Goal: Task Accomplishment & Management: Complete application form

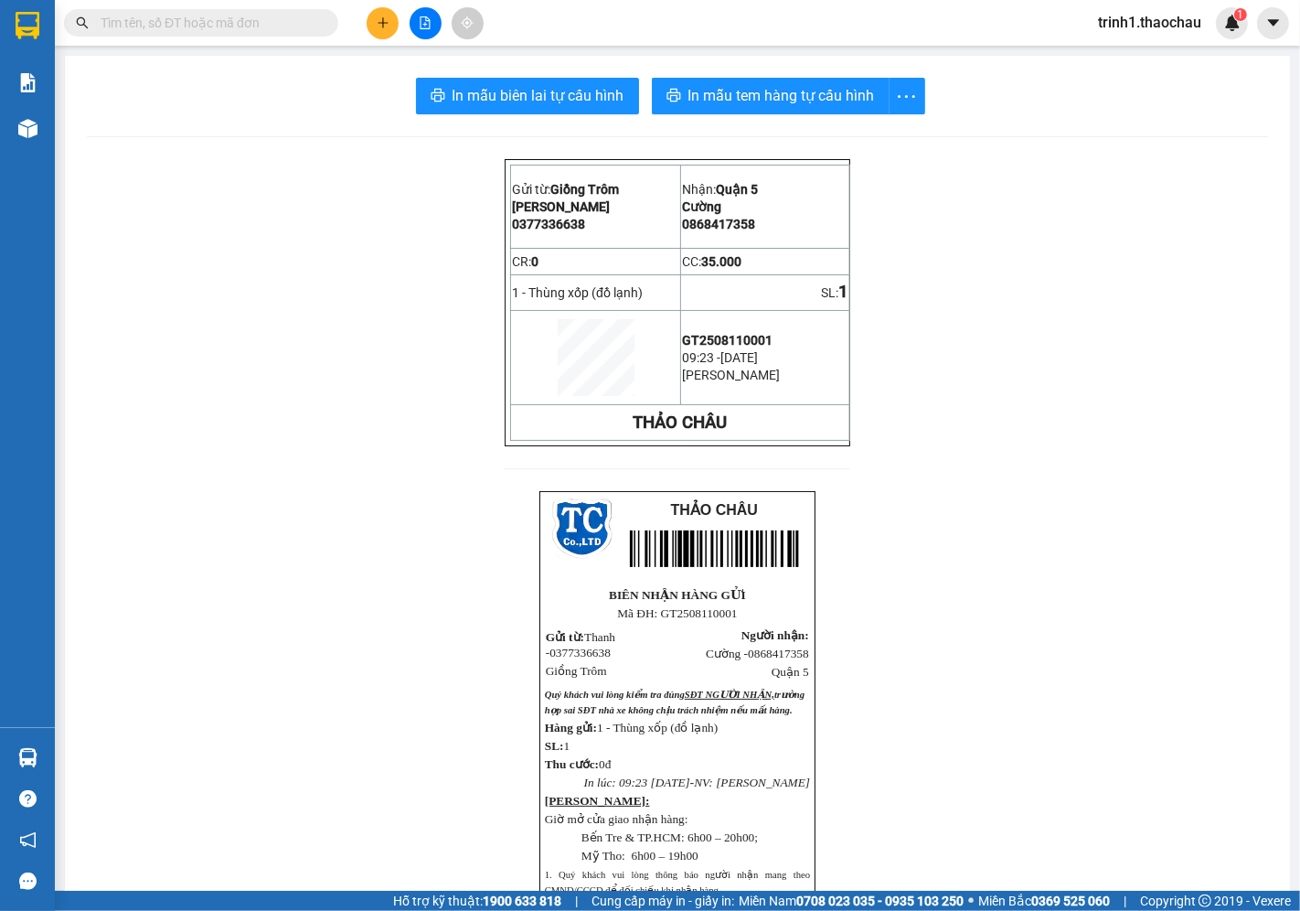
drag, startPoint x: 0, startPoint y: 0, endPoint x: 238, endPoint y: 573, distance: 620.5
click at [251, 607] on div "Gửi từ: Giồng Trôm Thanh 0377336638 Nhận: [GEOGRAPHIC_DATA] CR: 0 CC: 35.000…" at bounding box center [677, 662] width 1181 height 1007
click at [375, 16] on button at bounding box center [383, 23] width 32 height 32
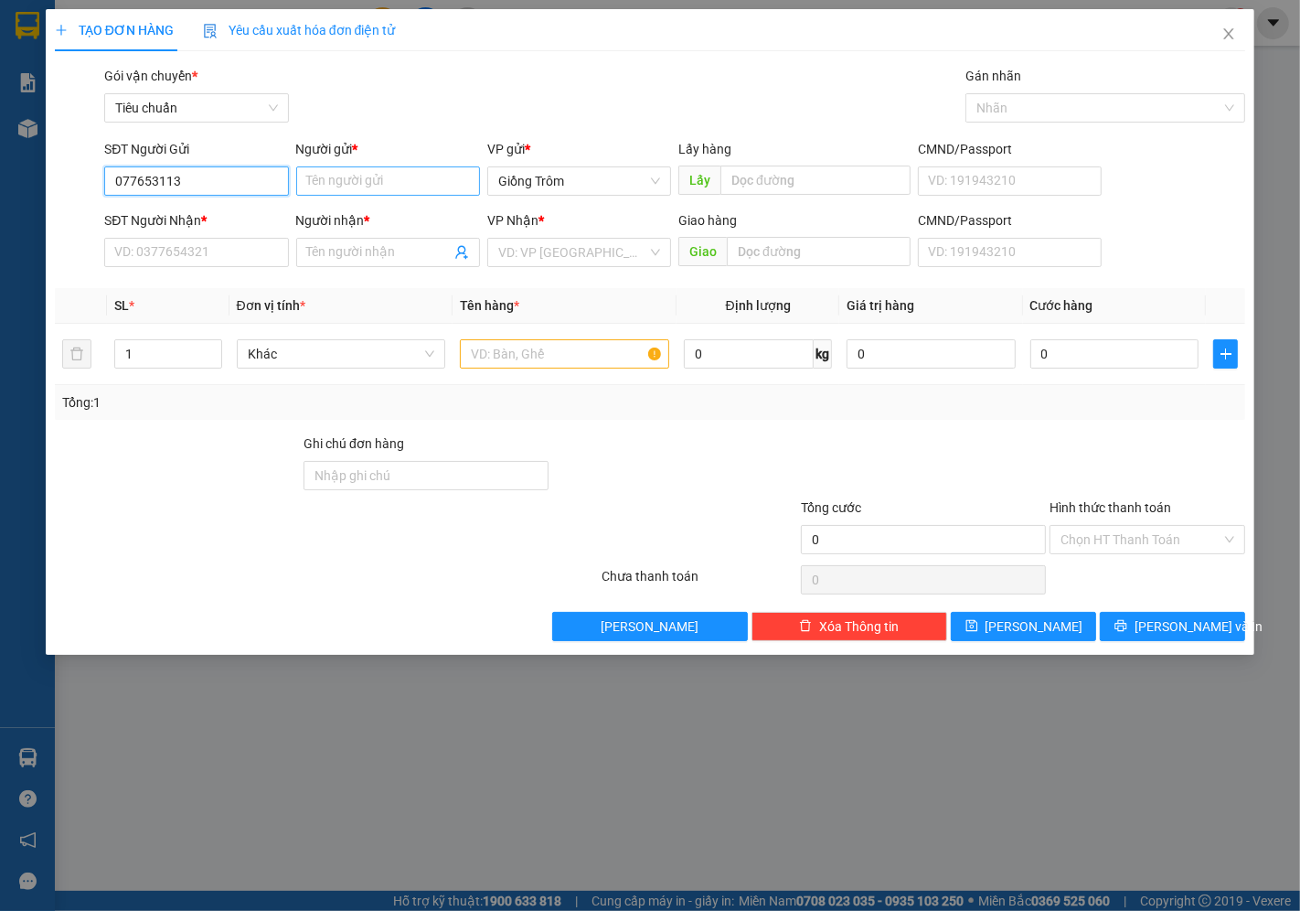
type input "0776531133"
click at [192, 214] on div "0776531133 - [PERSON_NAME]" at bounding box center [205, 218] width 180 height 20
type input "ngọc"
type input "0776531133"
click at [202, 254] on input "SĐT Người Nhận *" at bounding box center [196, 252] width 184 height 29
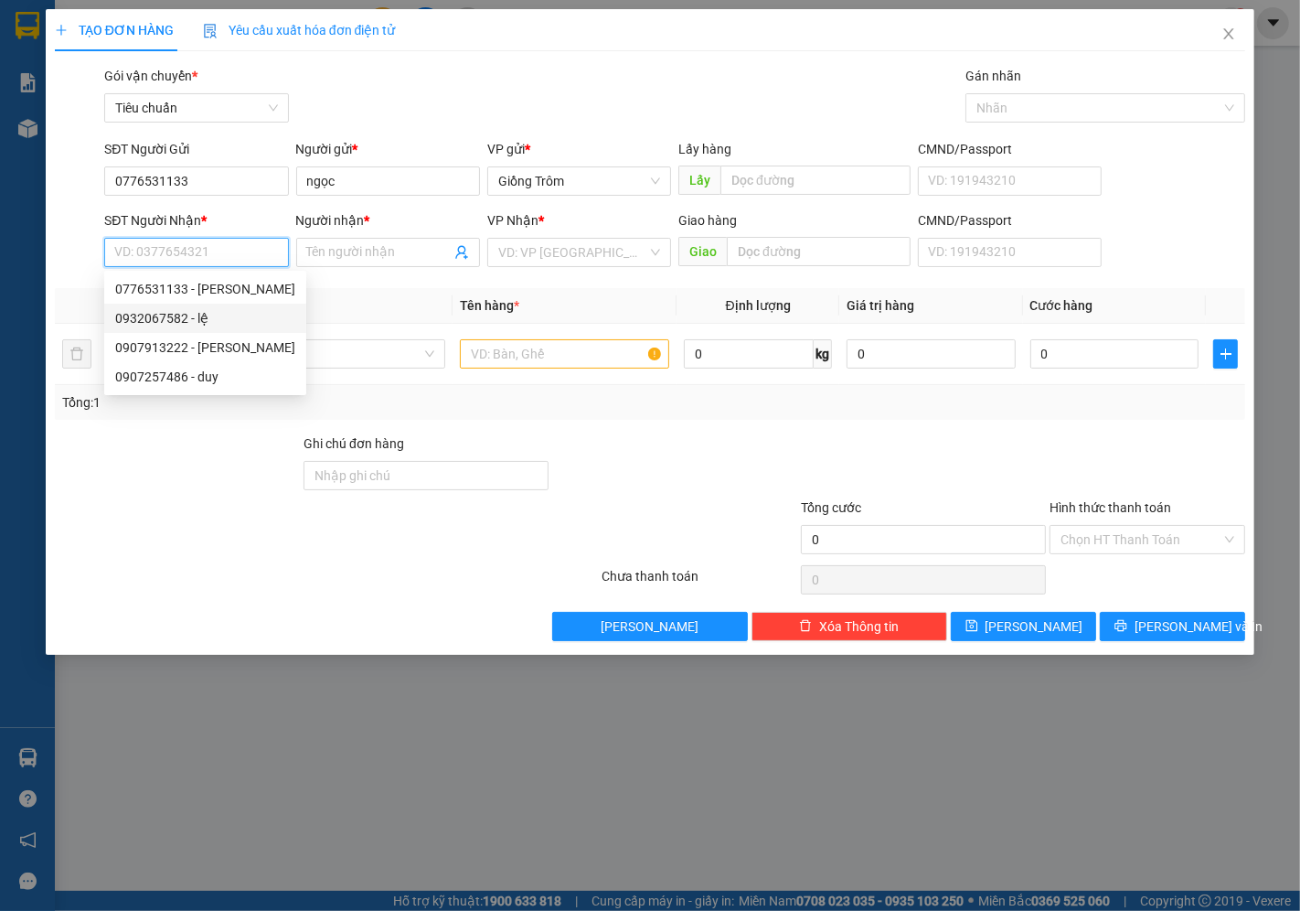
click at [196, 313] on div "0932067582 - lệ" at bounding box center [205, 318] width 180 height 20
type input "0932067582"
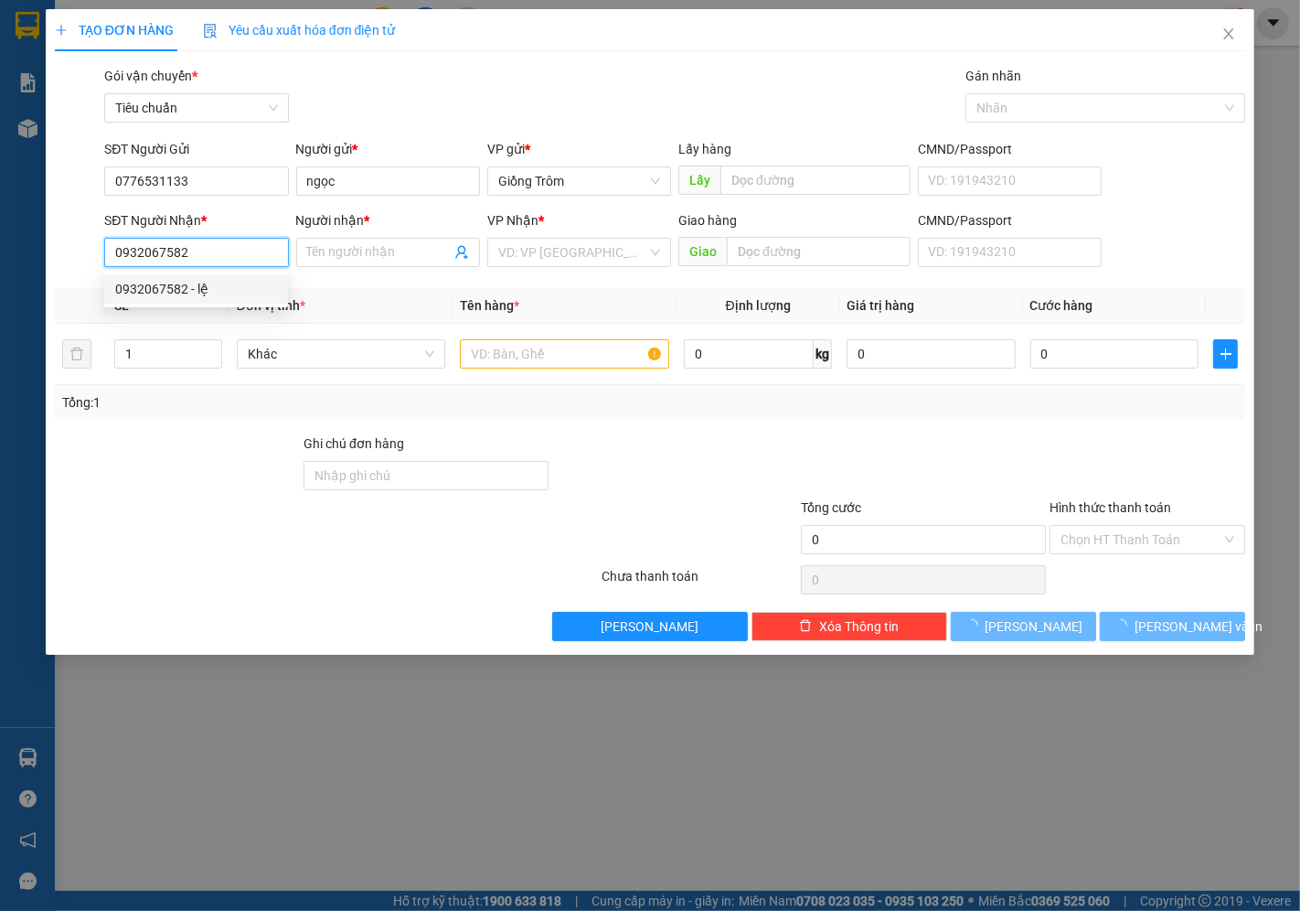
type input "lệ"
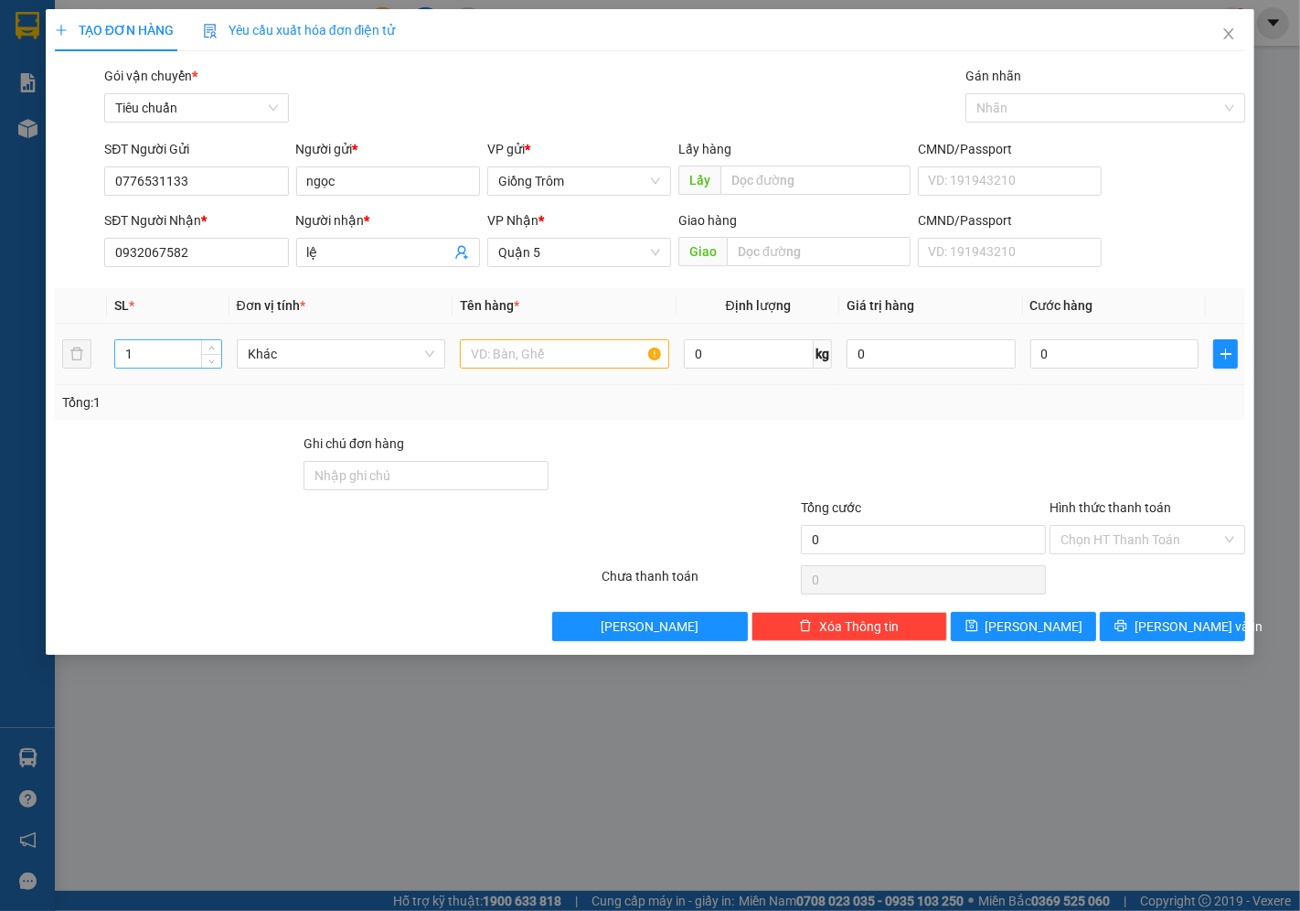
click at [181, 359] on input "1" at bounding box center [168, 353] width 106 height 27
click at [282, 353] on span "Khác" at bounding box center [341, 353] width 187 height 27
type input "4"
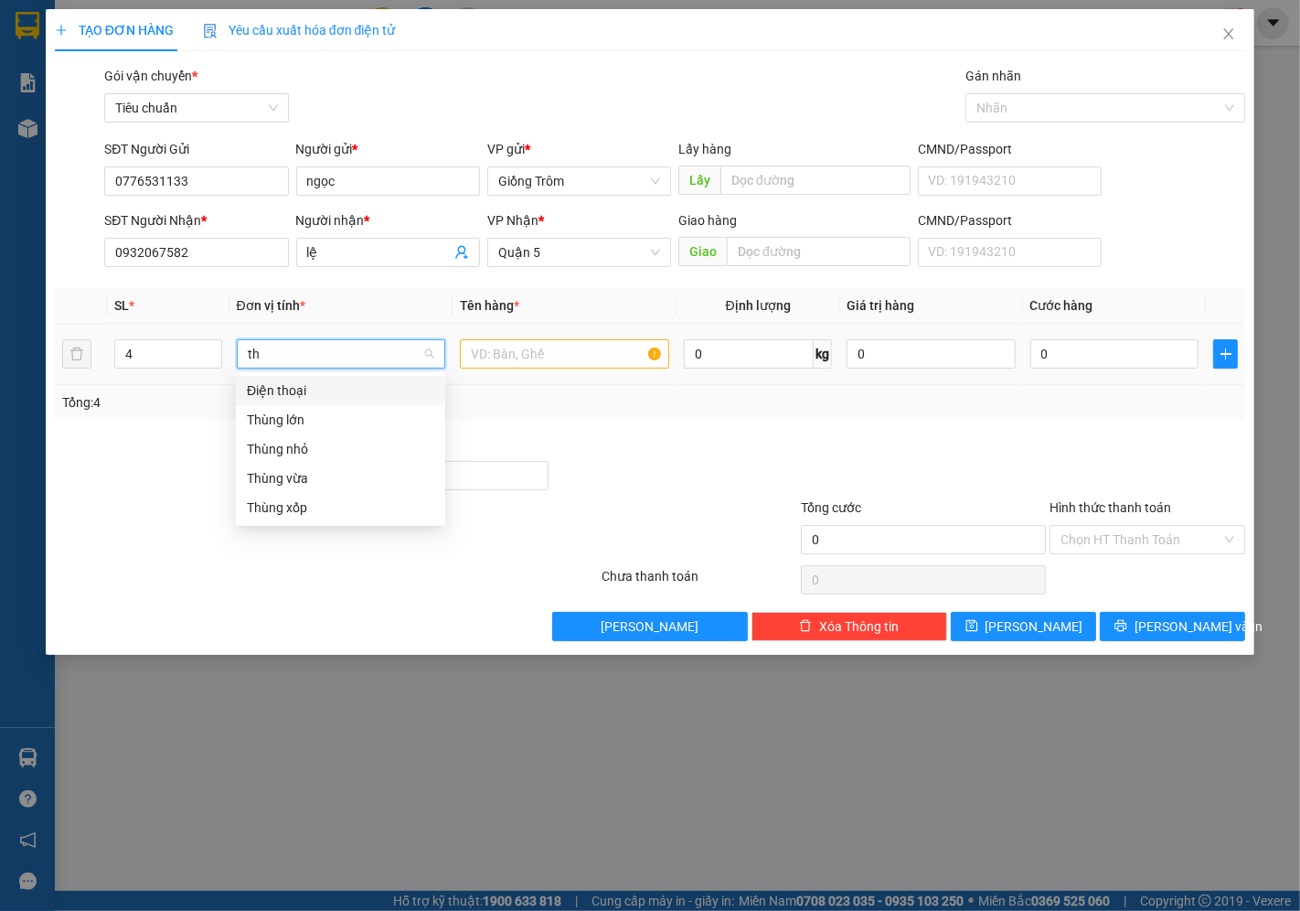
type input "thu"
click at [304, 445] on div "Thùng vừa" at bounding box center [340, 449] width 187 height 20
click at [519, 349] on input "text" at bounding box center [564, 353] width 209 height 29
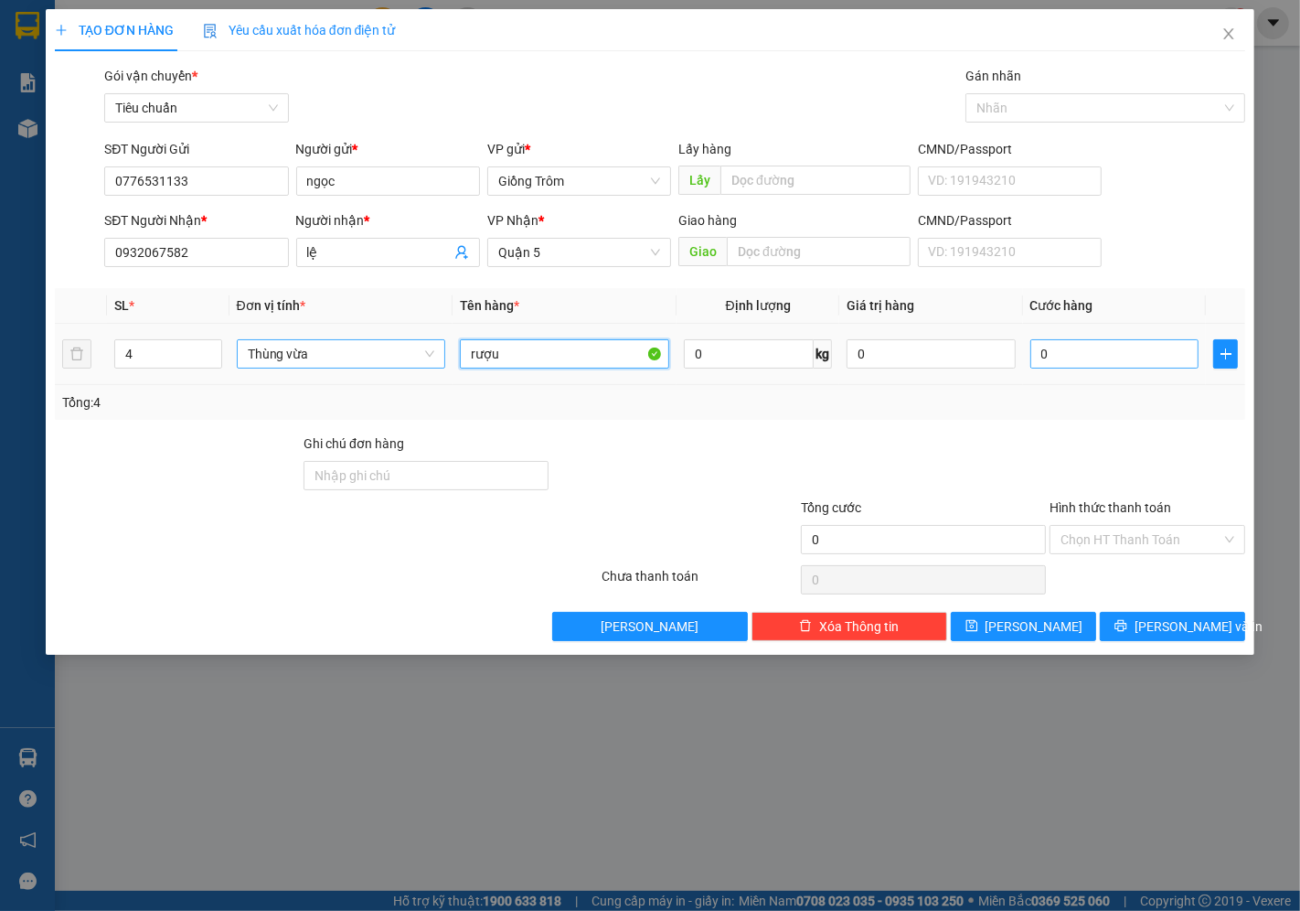
type input "rượu"
click at [1071, 348] on input "0" at bounding box center [1114, 353] width 168 height 29
type input "1"
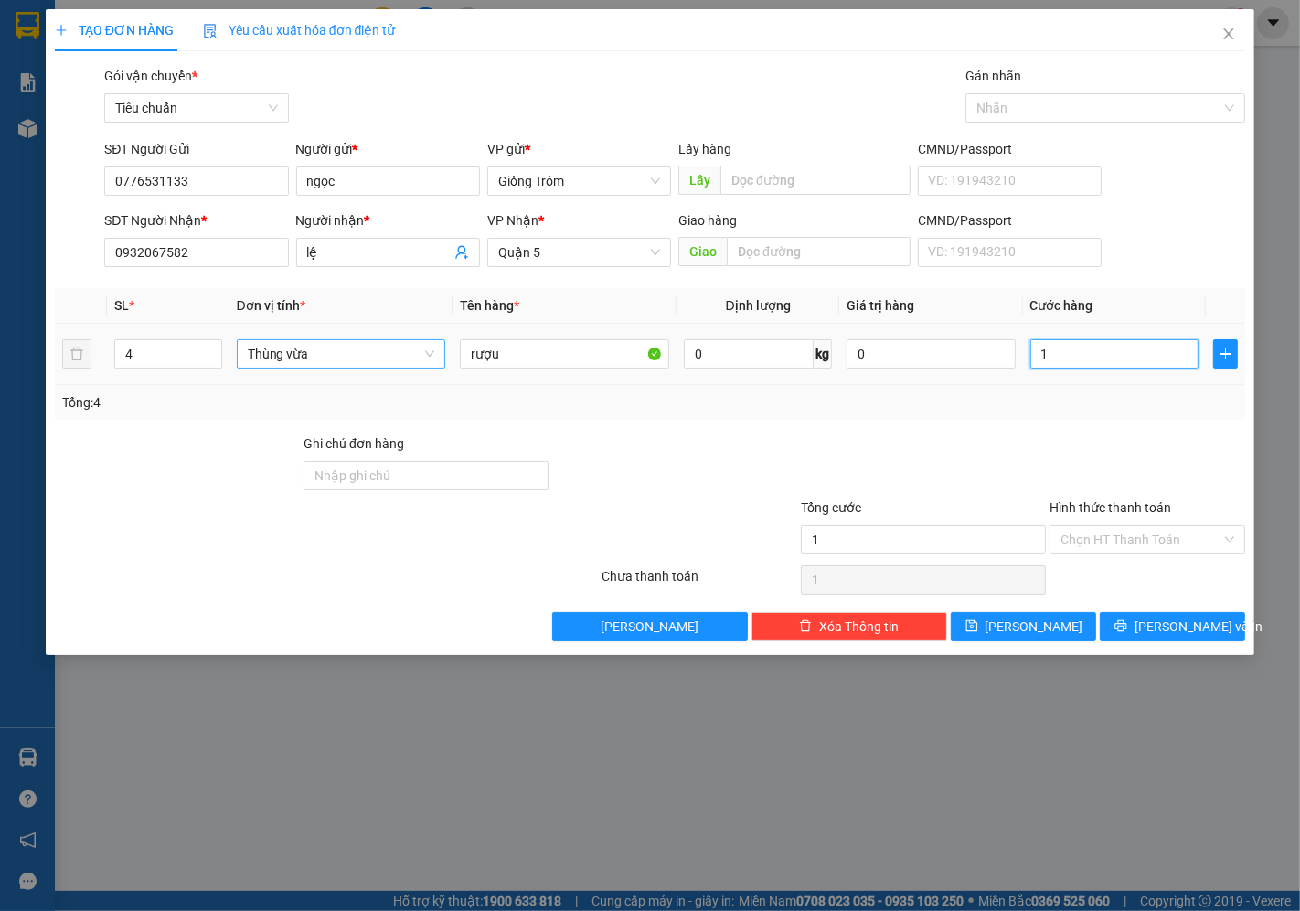
type input "12"
type input "120"
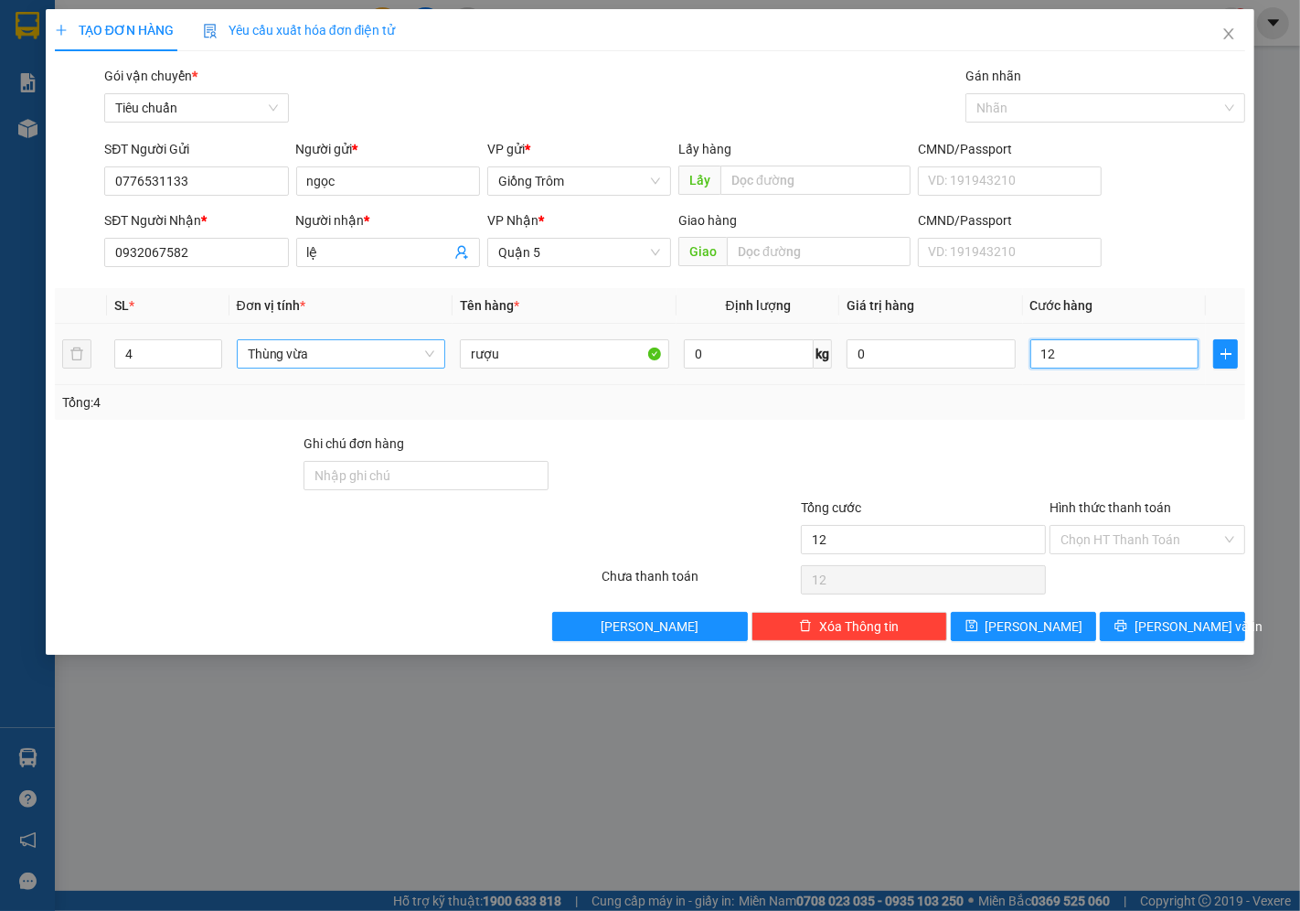
type input "120"
type input "120.000"
click at [443, 784] on div "TẠO ĐƠN HÀNG Yêu cầu xuất hóa đơn điện tử Transit Pickup Surcharge Ids Transit …" at bounding box center [650, 455] width 1300 height 911
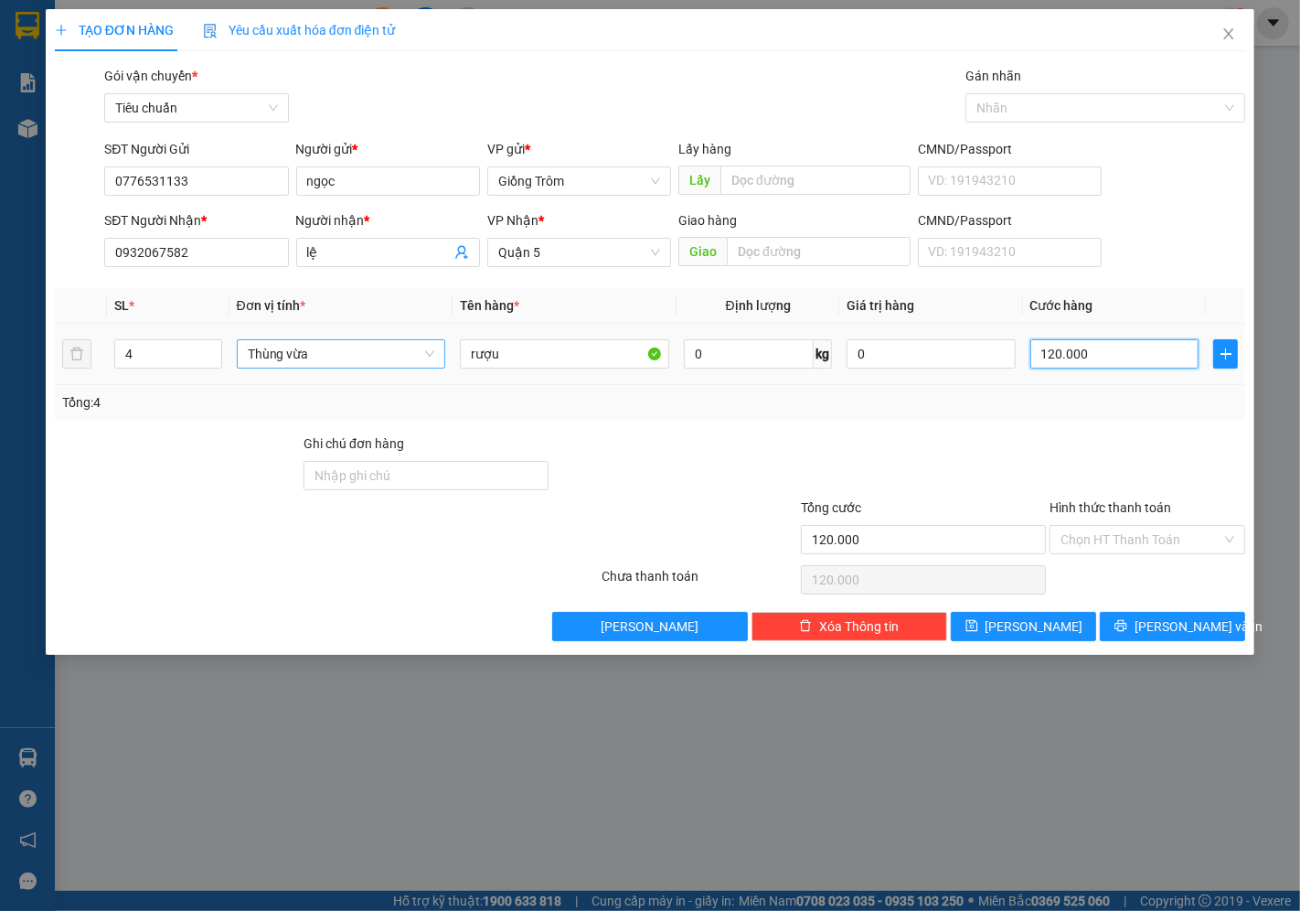
click at [1059, 350] on input "120.000" at bounding box center [1114, 353] width 168 height 29
click at [1231, 31] on icon "close" at bounding box center [1228, 34] width 15 height 15
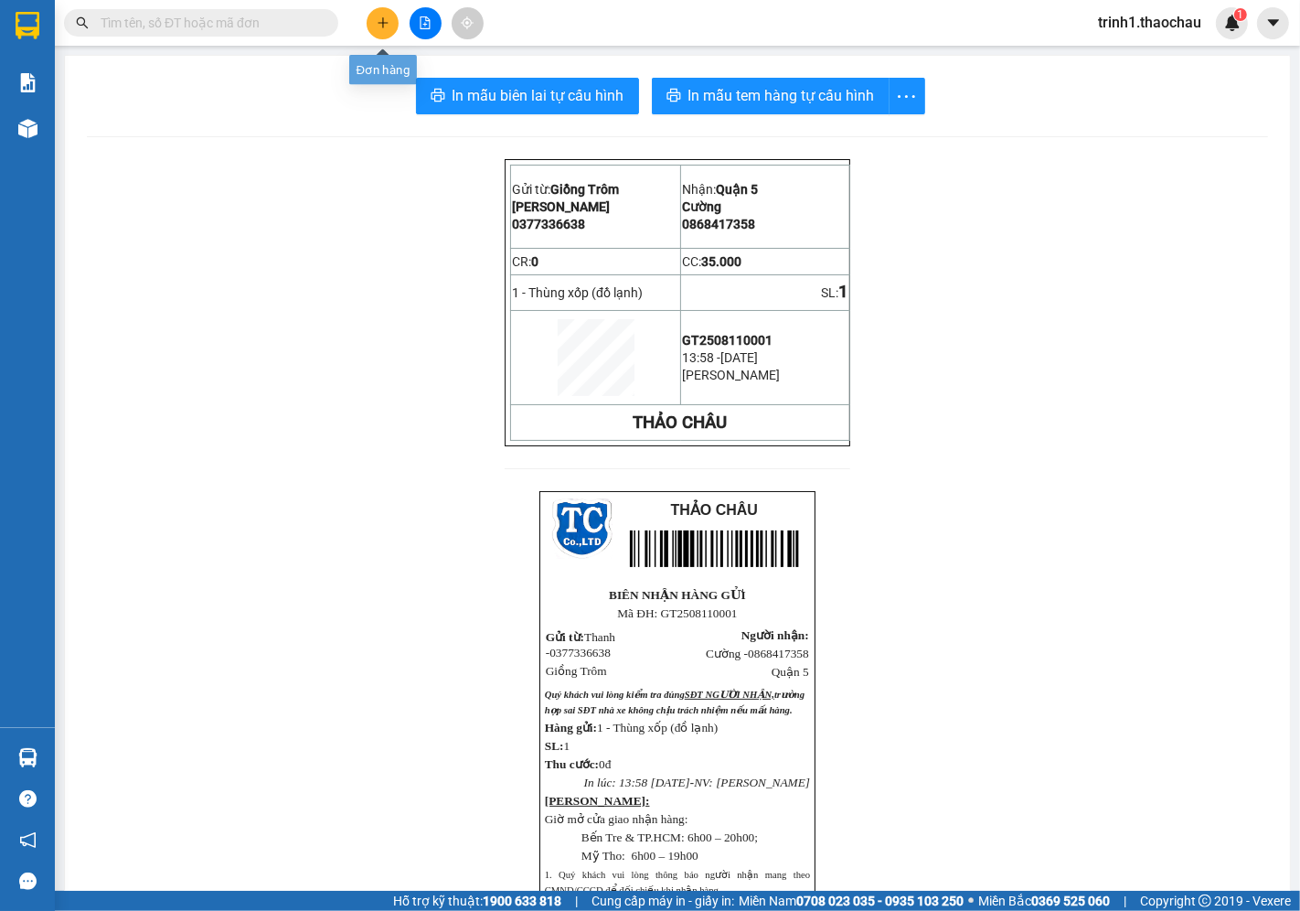
click at [380, 20] on icon "plus" at bounding box center [383, 22] width 13 height 13
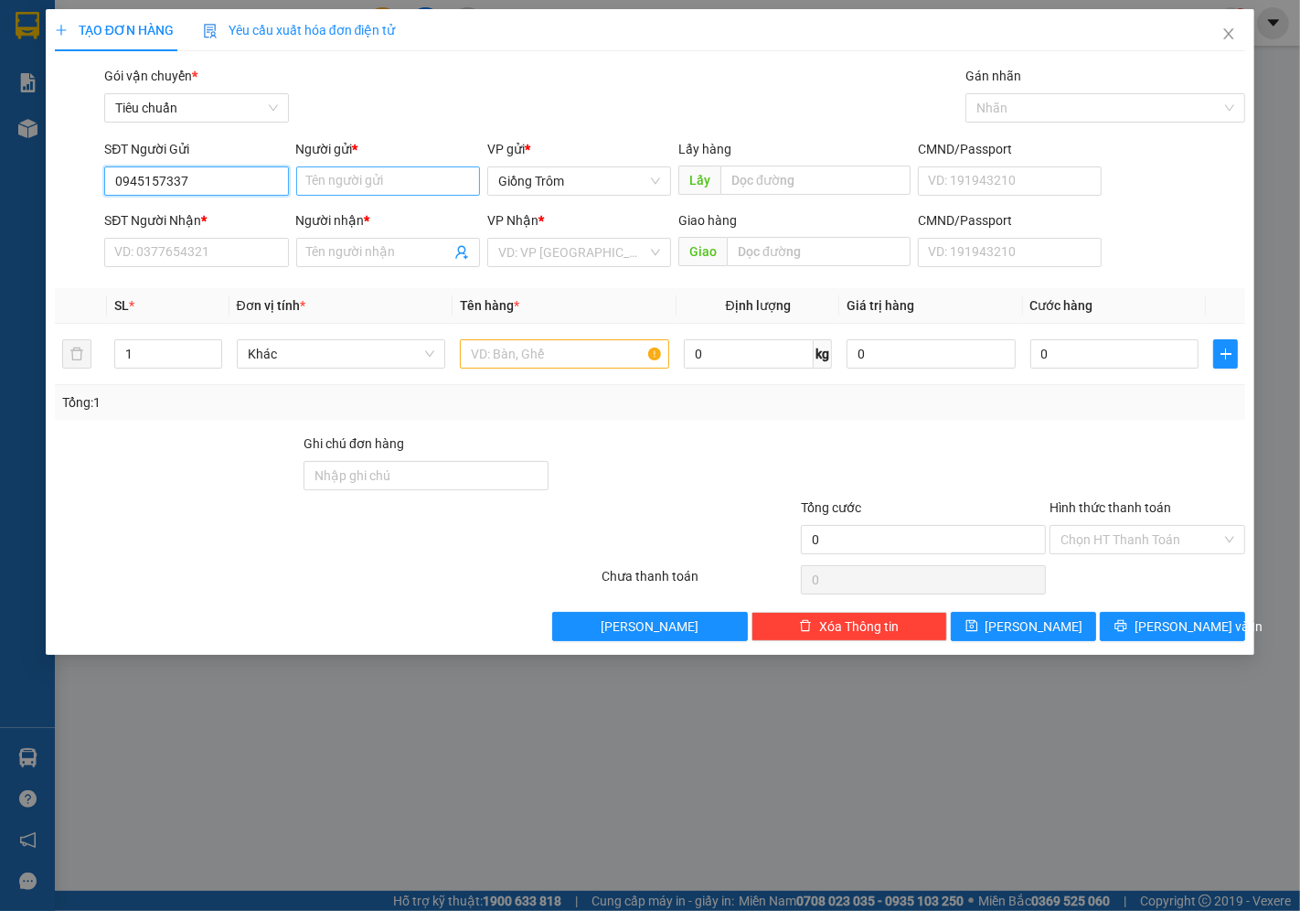
type input "0945157337"
click at [364, 172] on input "Người gửi *" at bounding box center [388, 180] width 184 height 29
type input "Sét"
click at [197, 257] on input "SĐT Người Nhận *" at bounding box center [196, 252] width 184 height 29
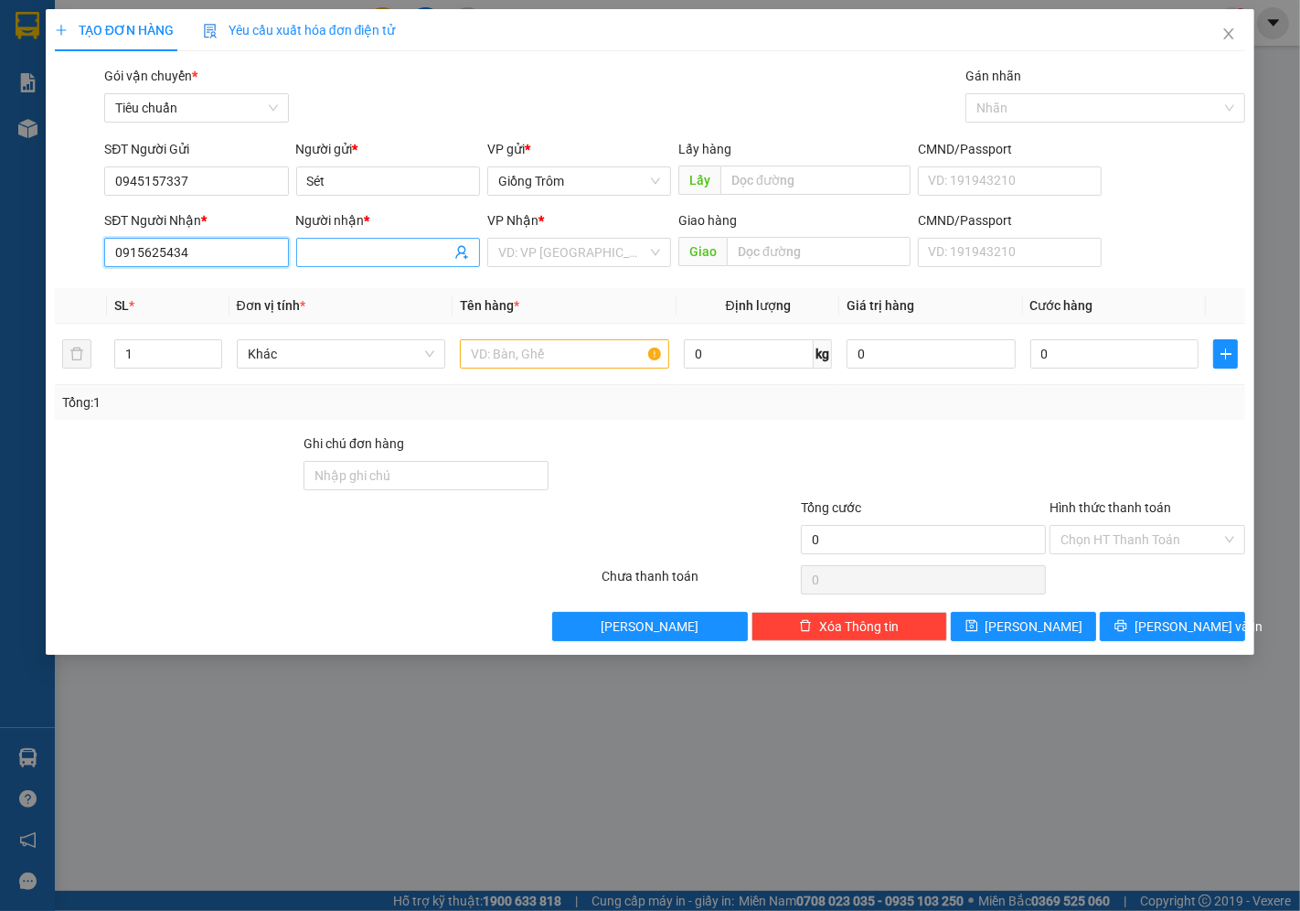
type input "0915625434"
click at [378, 238] on span at bounding box center [388, 252] width 184 height 29
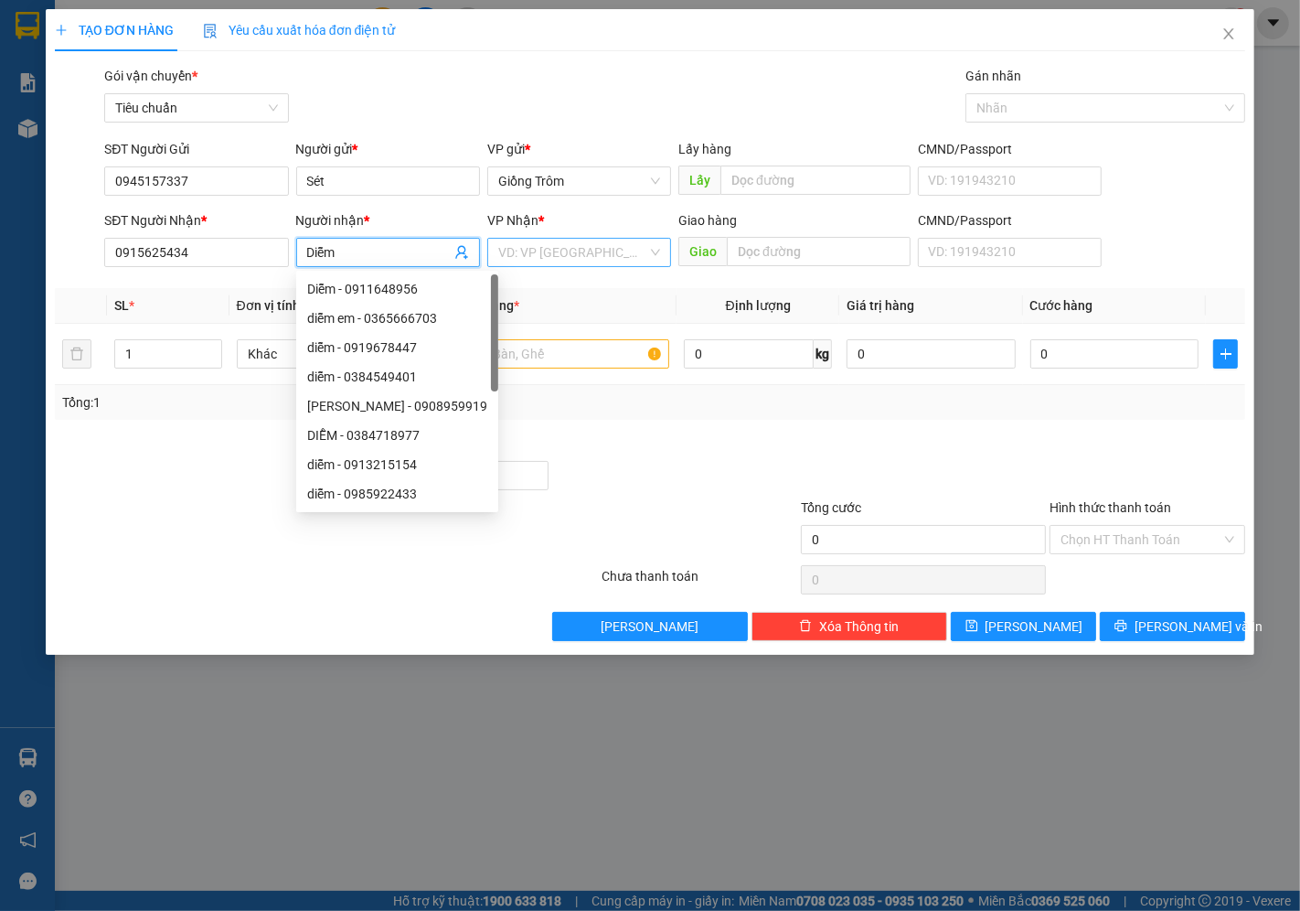
type input "Diễm"
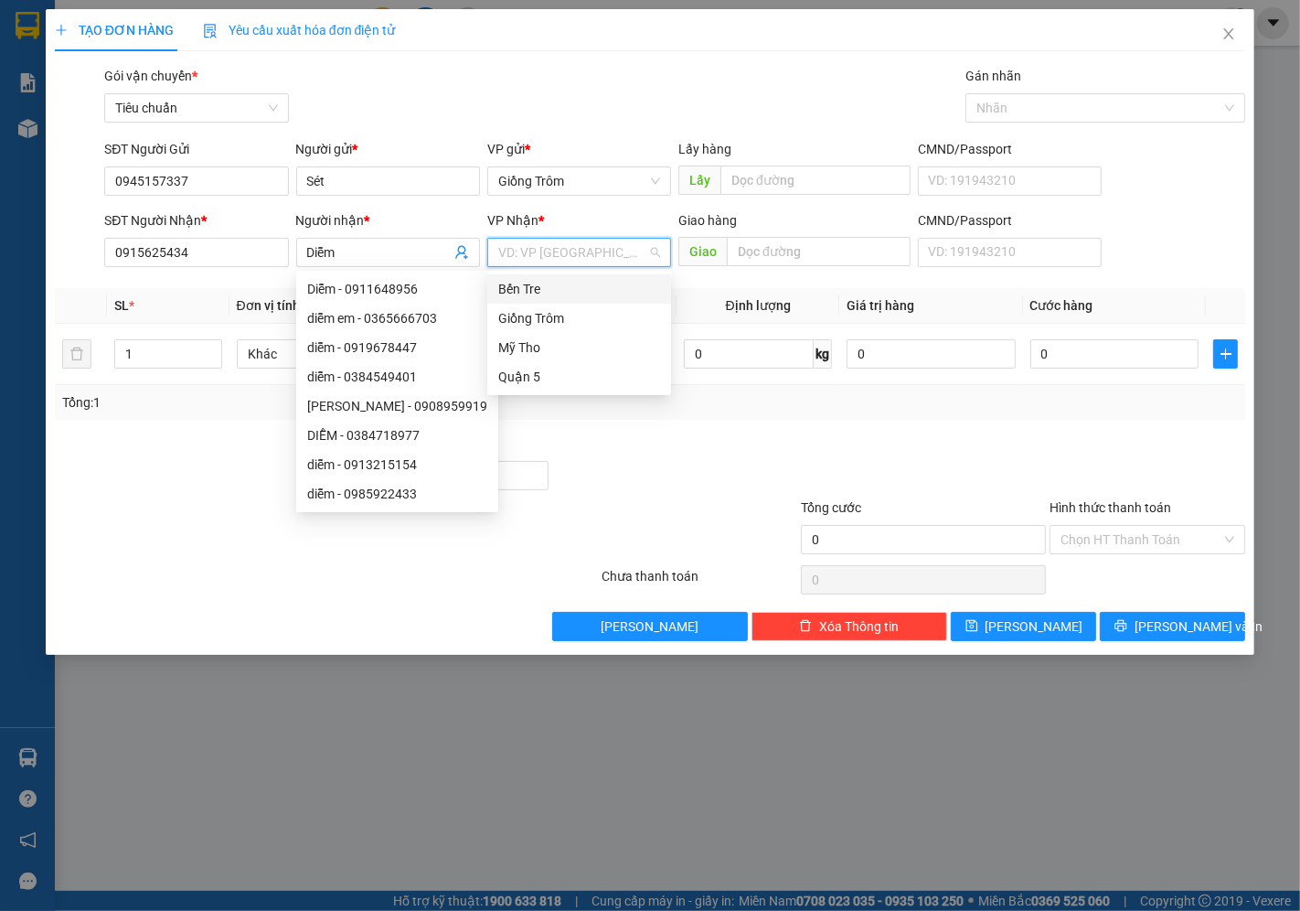
click at [587, 261] on input "search" at bounding box center [572, 252] width 149 height 27
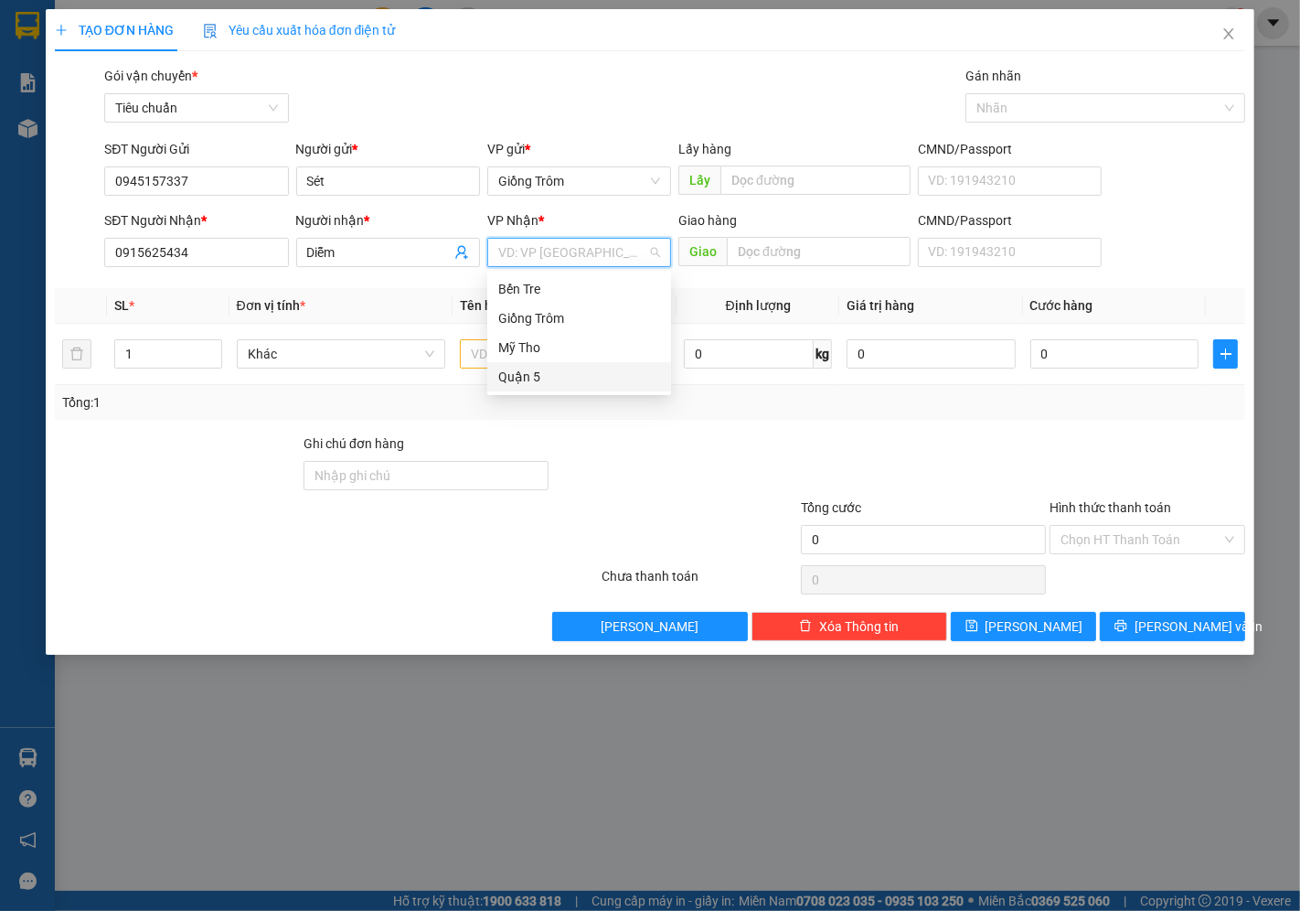
click at [523, 378] on div "Quận 5" at bounding box center [579, 377] width 162 height 20
click at [300, 354] on span "Khác" at bounding box center [341, 353] width 187 height 27
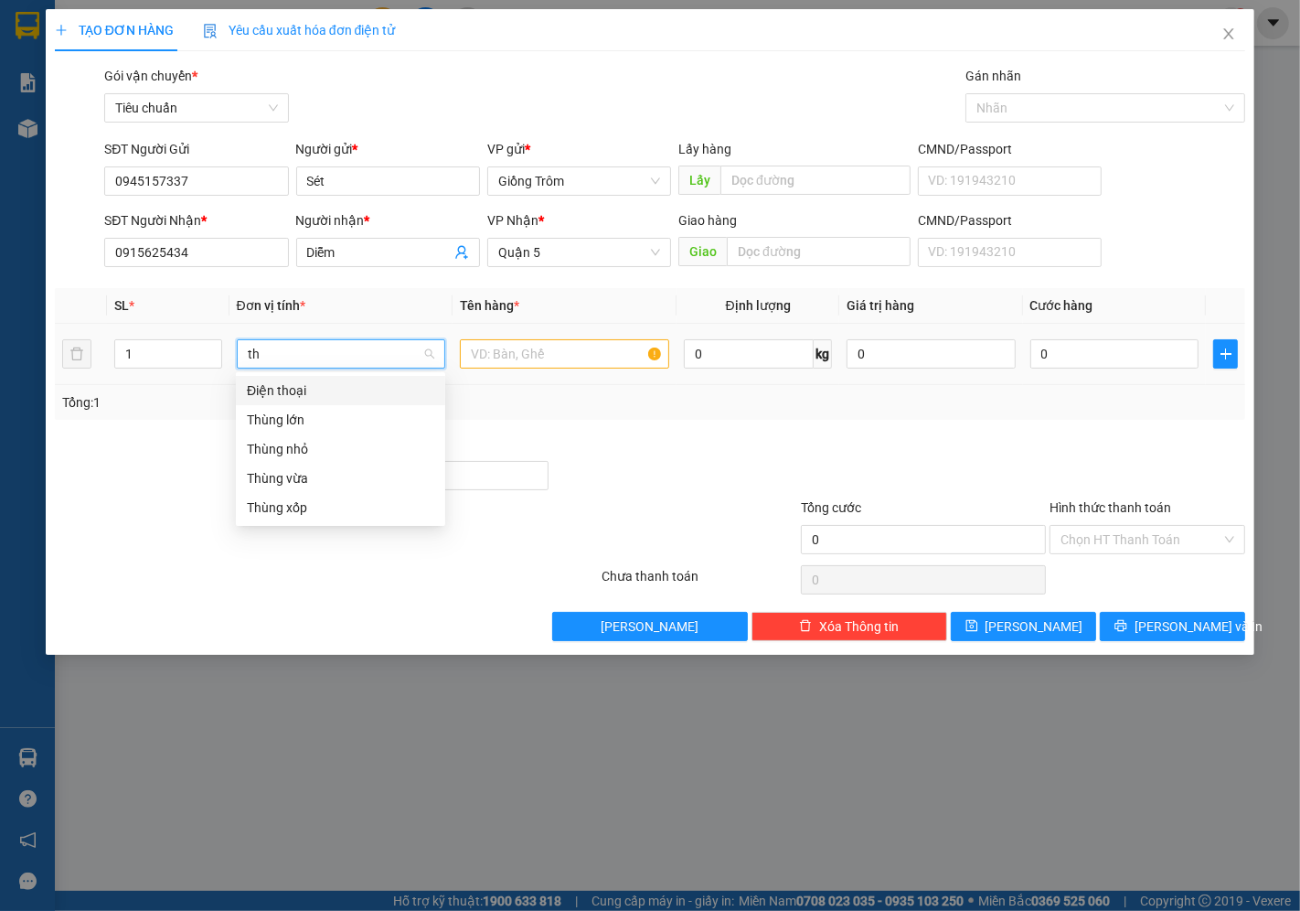
type input "thu"
click at [299, 443] on div "Thùng vừa" at bounding box center [340, 449] width 187 height 20
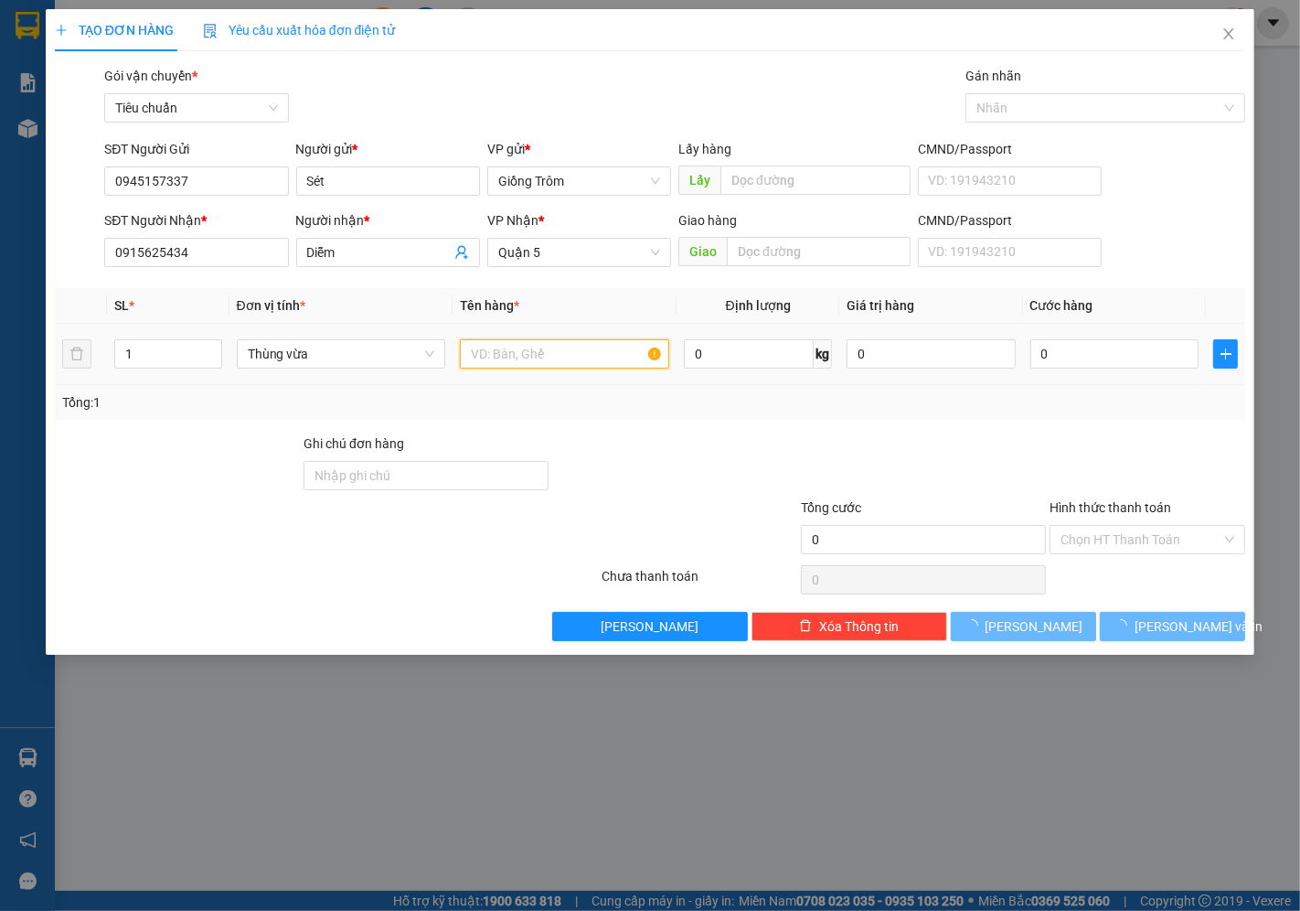
click at [496, 353] on input "text" at bounding box center [564, 353] width 209 height 29
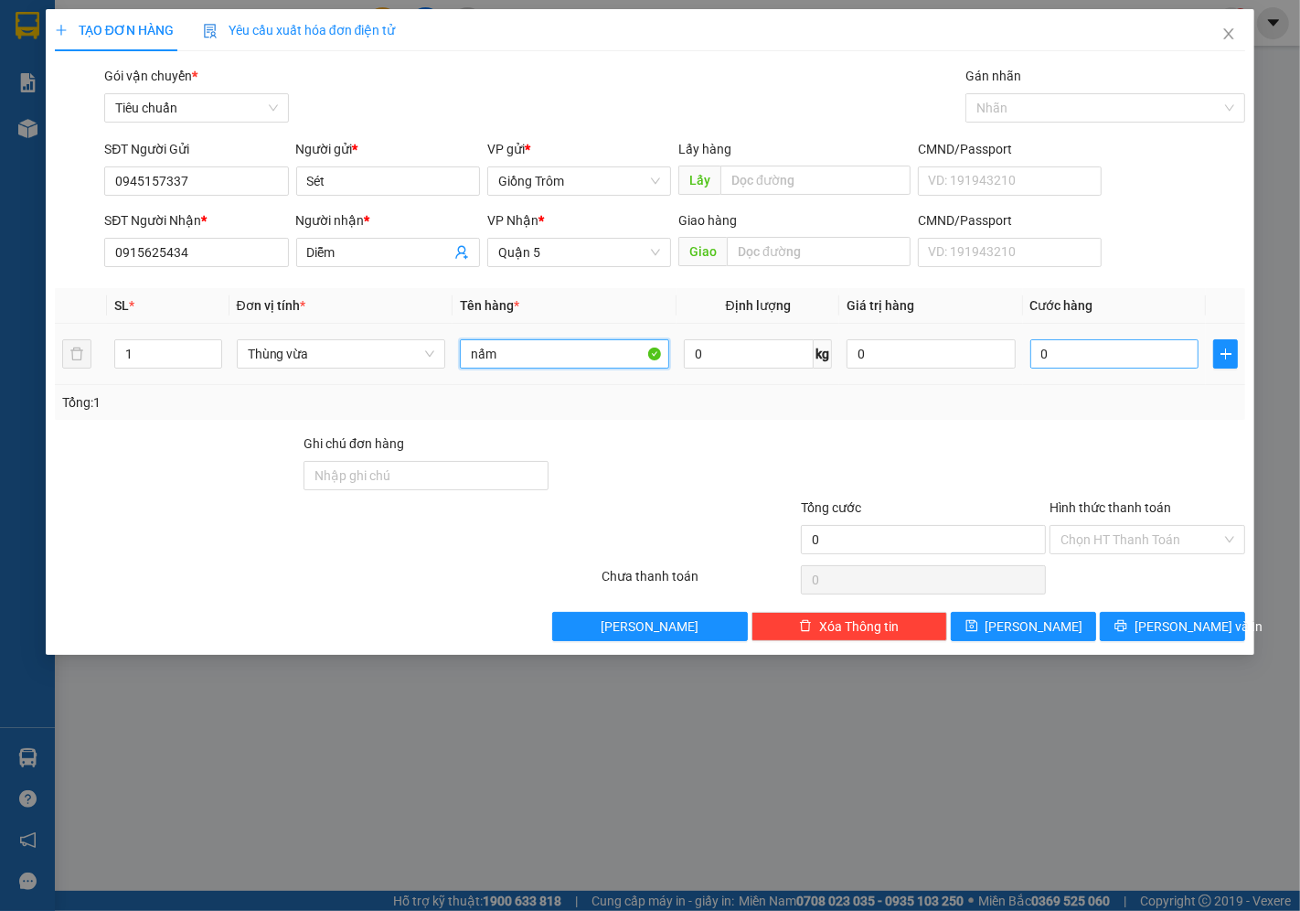
type input "nấm"
click at [1099, 353] on input "0" at bounding box center [1114, 353] width 168 height 29
type input "3"
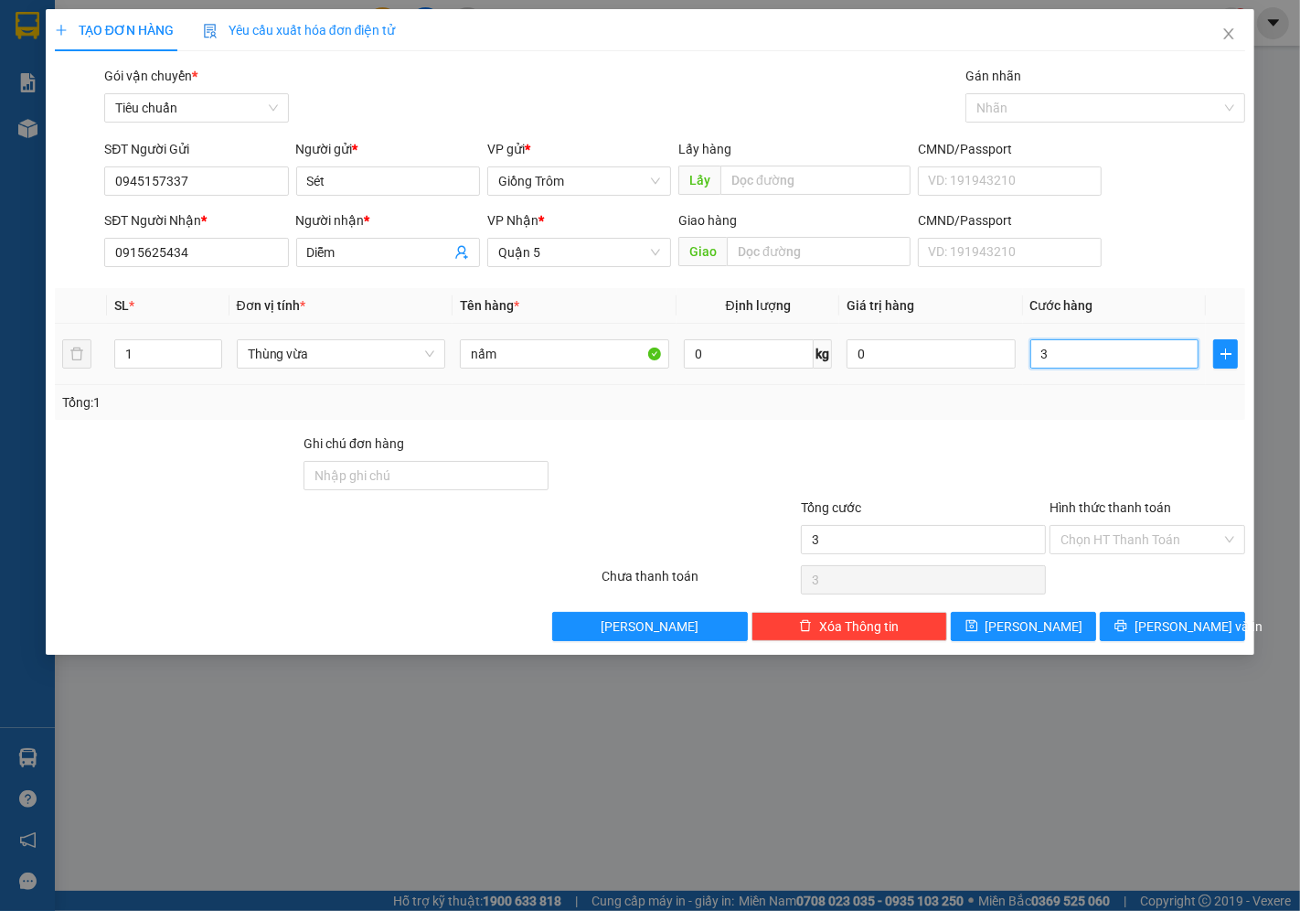
type input "30"
type input "30.000"
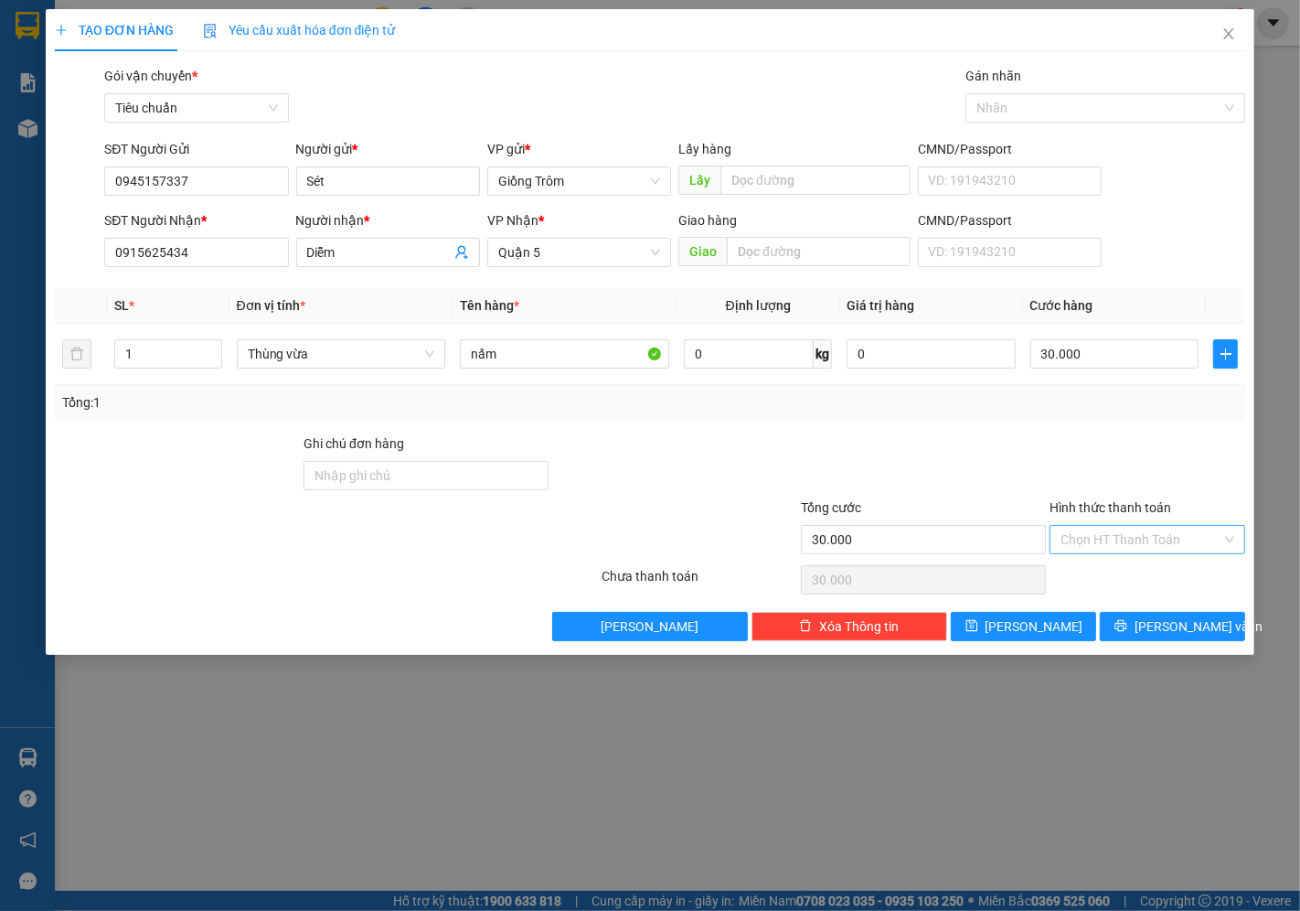
click at [1109, 545] on input "Hình thức thanh toán" at bounding box center [1140, 539] width 161 height 27
click at [1098, 570] on div "Tại văn phòng" at bounding box center [1148, 576] width 174 height 20
type input "0"
click at [1182, 626] on span "[PERSON_NAME] và In" at bounding box center [1199, 626] width 128 height 20
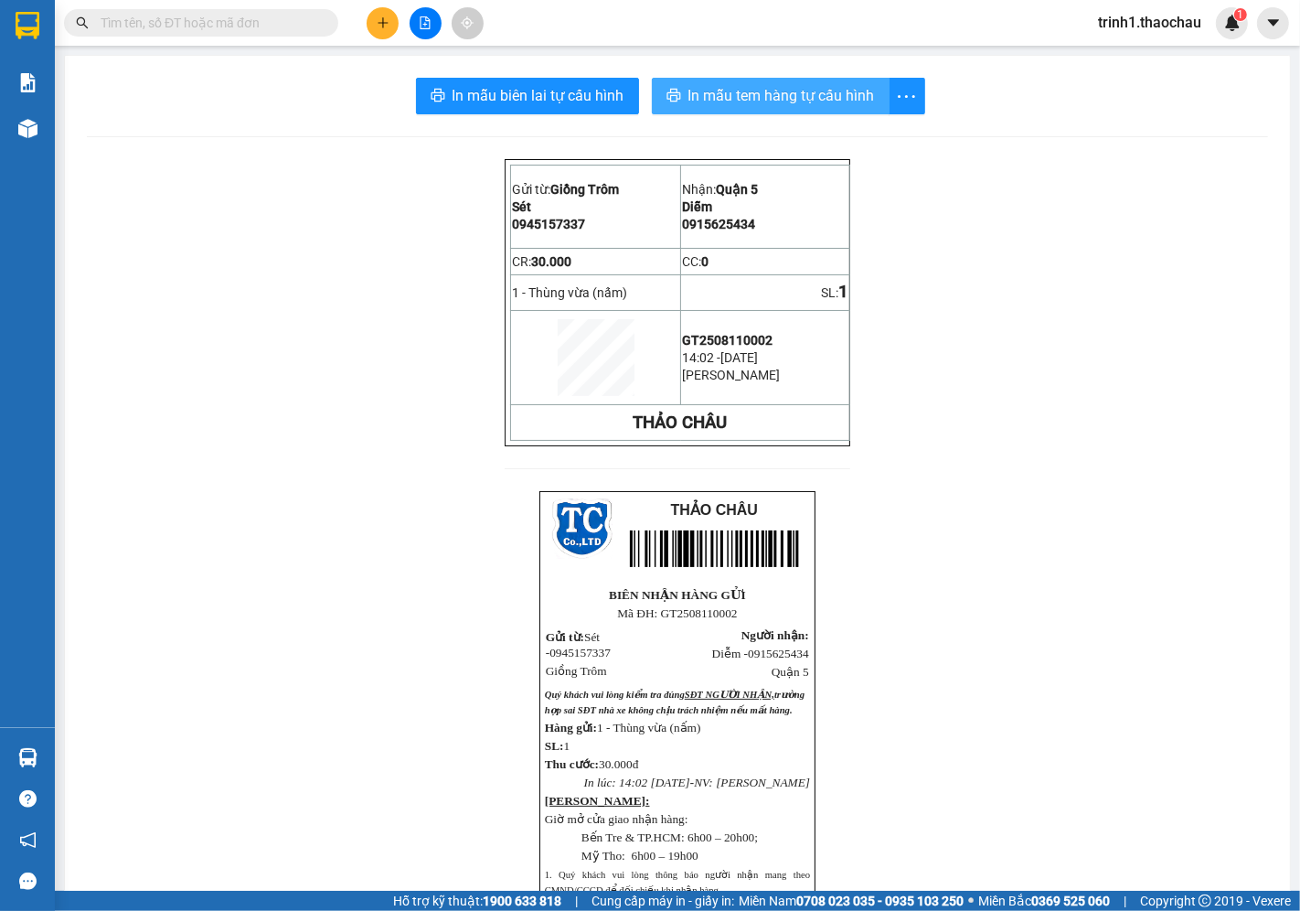
click at [797, 101] on span "In mẫu tem hàng tự cấu hình" at bounding box center [781, 95] width 186 height 23
click at [386, 22] on icon "plus" at bounding box center [383, 22] width 10 height 1
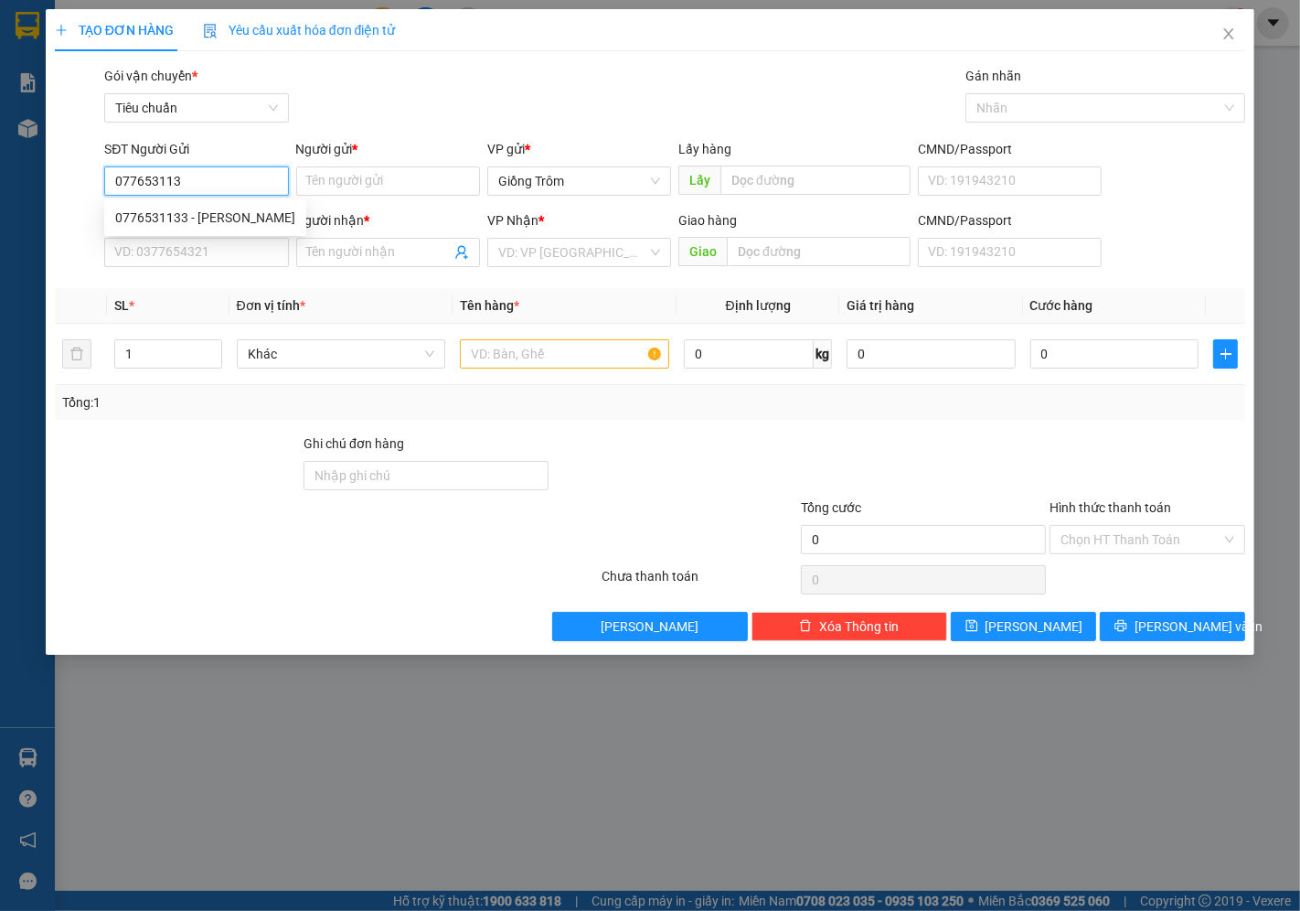
type input "0776531133"
click at [227, 218] on div "0776531133 - [PERSON_NAME]" at bounding box center [205, 218] width 180 height 20
type input "ngọc"
type input "0776531133"
click at [210, 250] on input "SĐT Người Nhận *" at bounding box center [196, 252] width 184 height 29
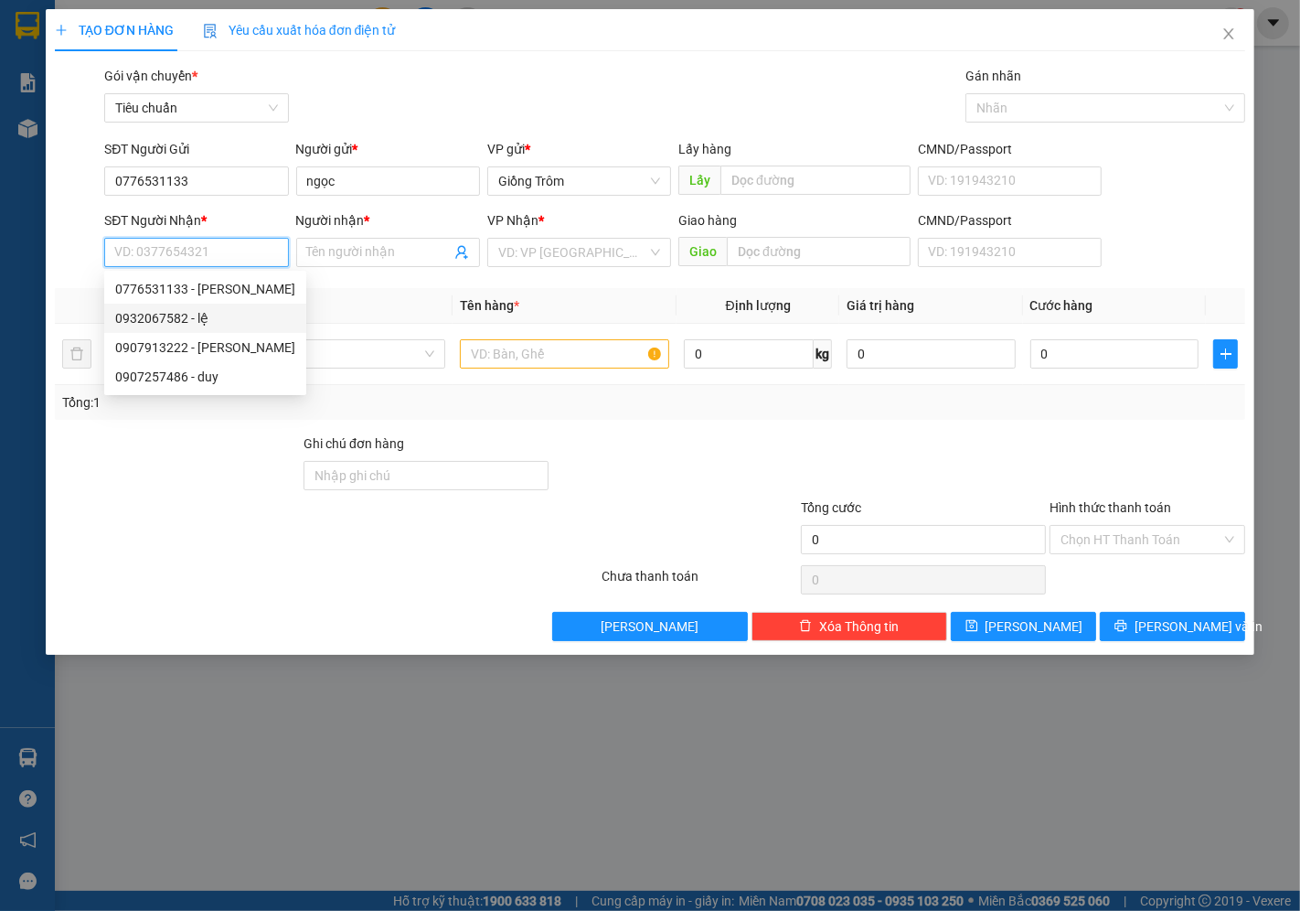
click at [186, 325] on div "0932067582 - lệ" at bounding box center [205, 318] width 180 height 20
type input "0932067582"
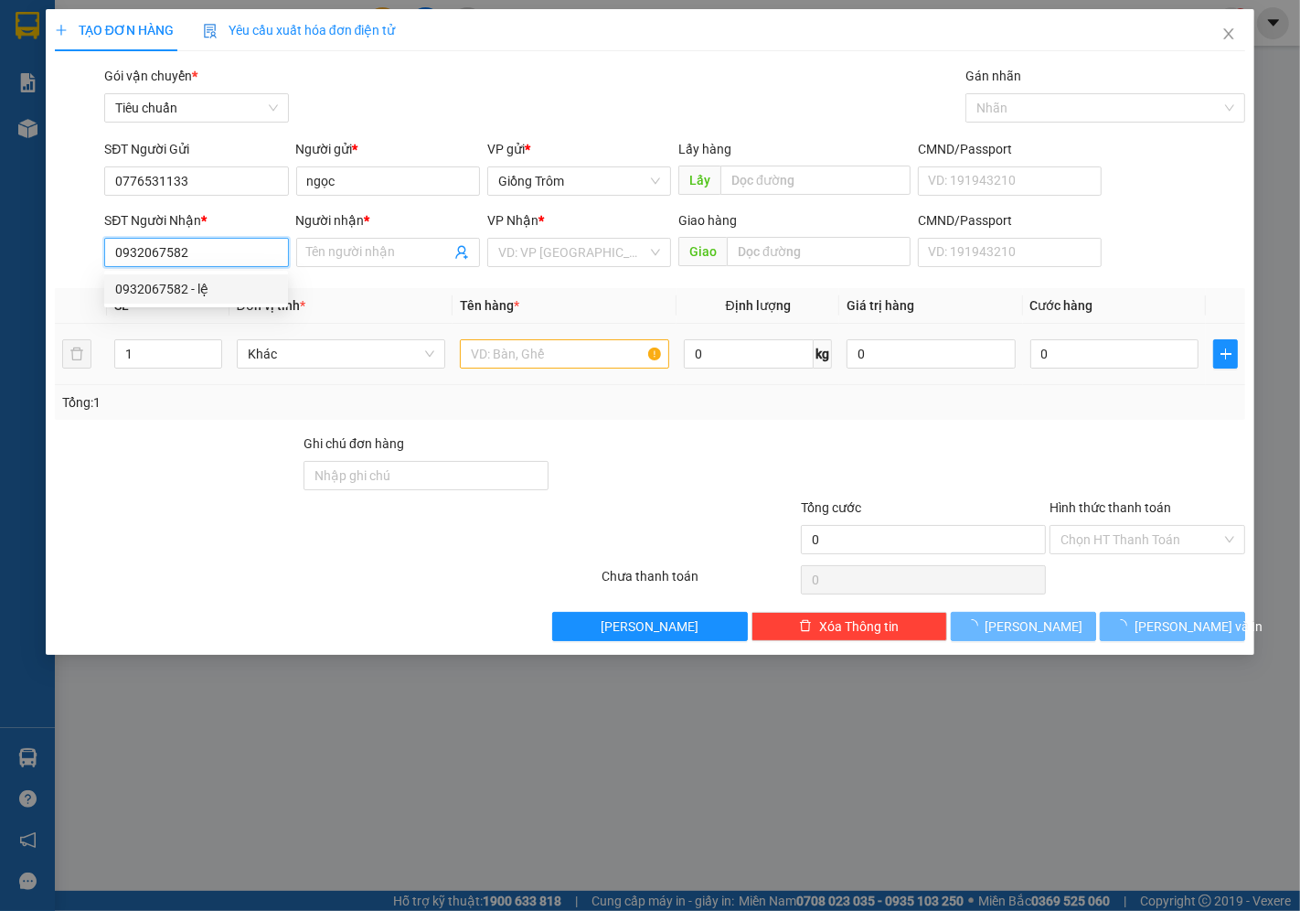
type input "lệ"
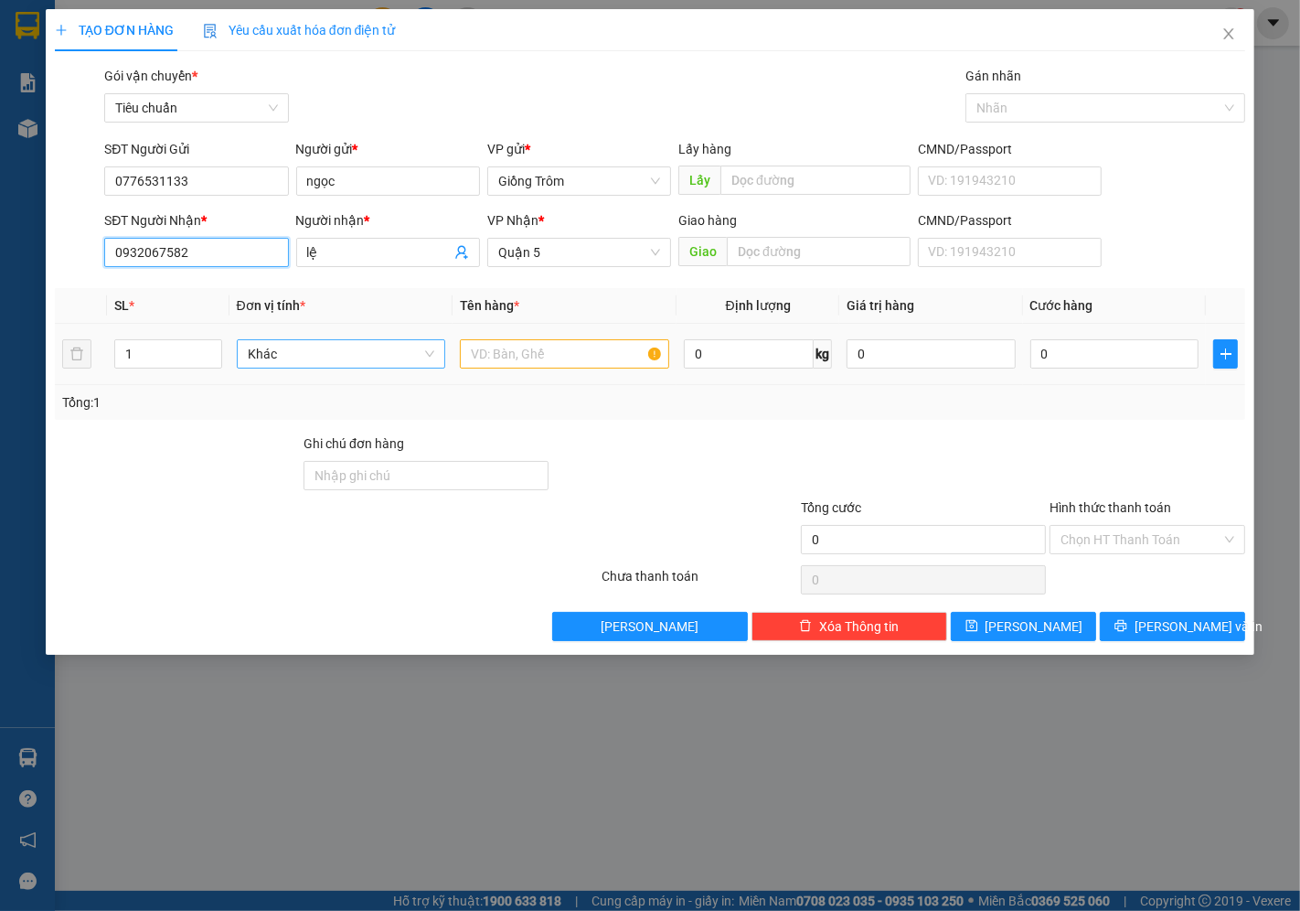
click at [261, 354] on span "Khác" at bounding box center [341, 353] width 187 height 27
click at [174, 355] on input "1" at bounding box center [168, 353] width 106 height 27
click at [282, 359] on span "Khác" at bounding box center [341, 353] width 187 height 27
type input "4"
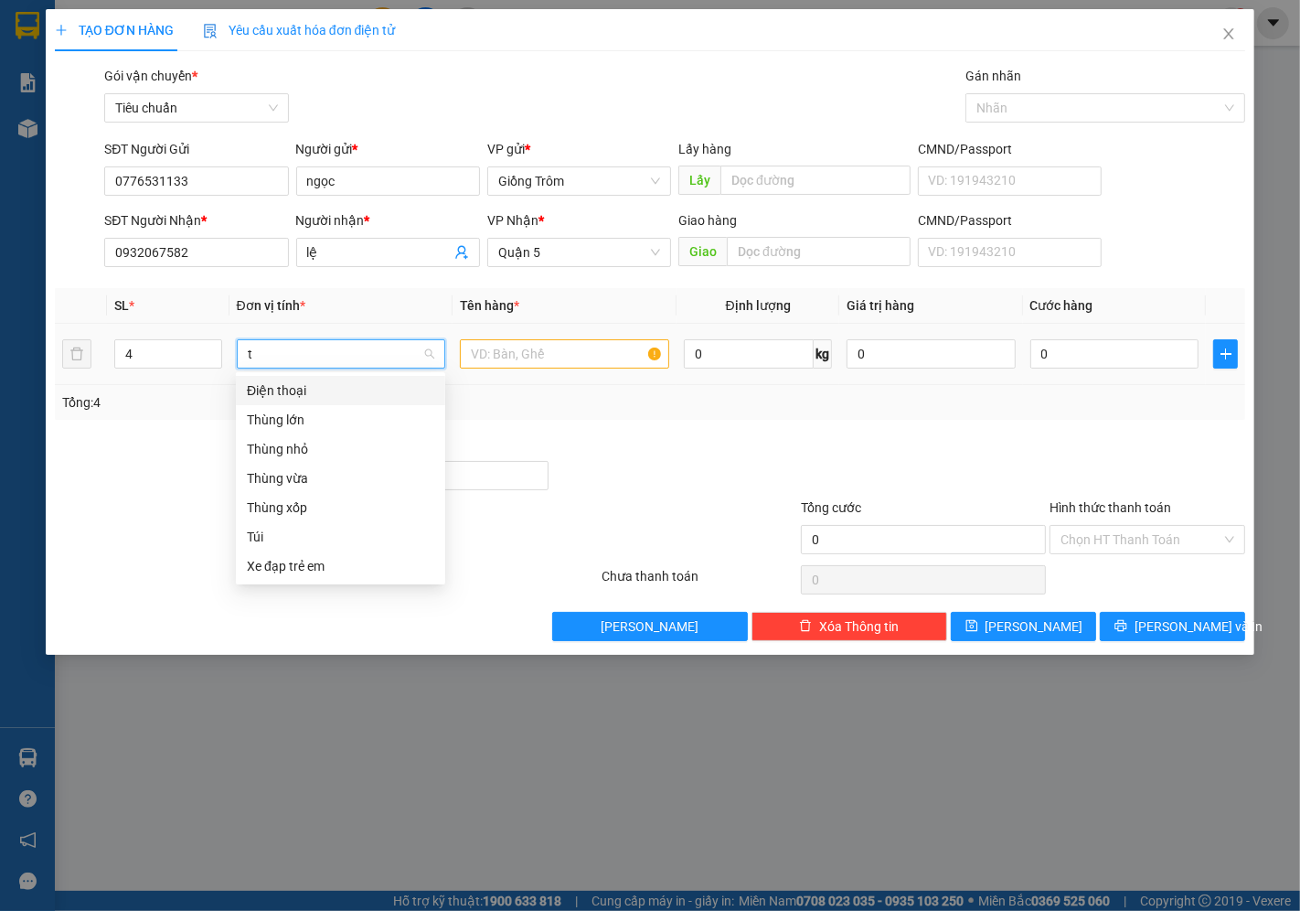
scroll to position [0, 0]
type input "thu"
drag, startPoint x: 296, startPoint y: 454, endPoint x: 358, endPoint y: 437, distance: 64.5
click at [300, 454] on div "Thùng vừa" at bounding box center [340, 449] width 187 height 20
click at [496, 362] on input "text" at bounding box center [564, 353] width 209 height 29
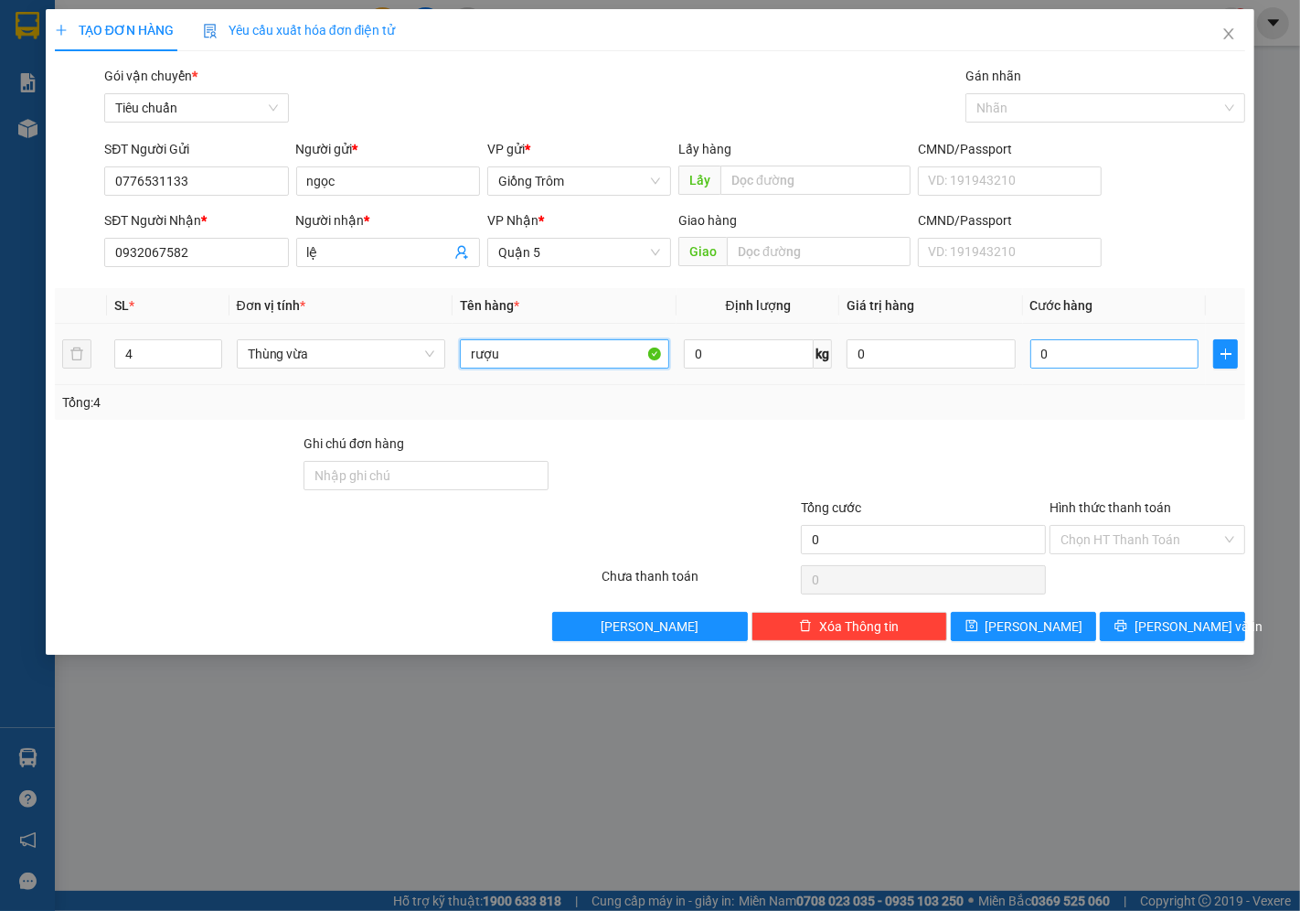
type input "rượu"
click at [1101, 360] on input "0" at bounding box center [1114, 353] width 168 height 29
type input "1"
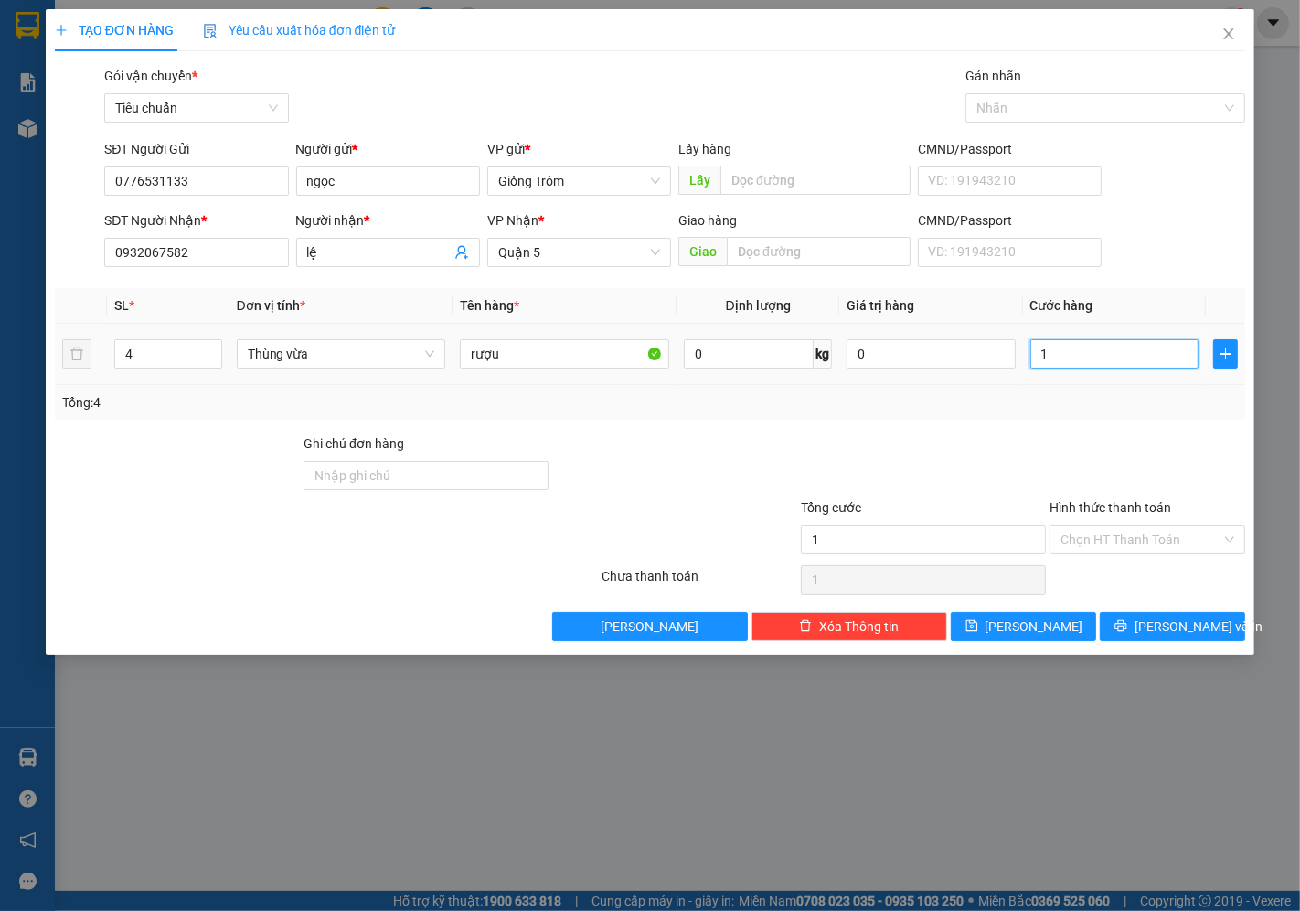
type input "11"
type input "115"
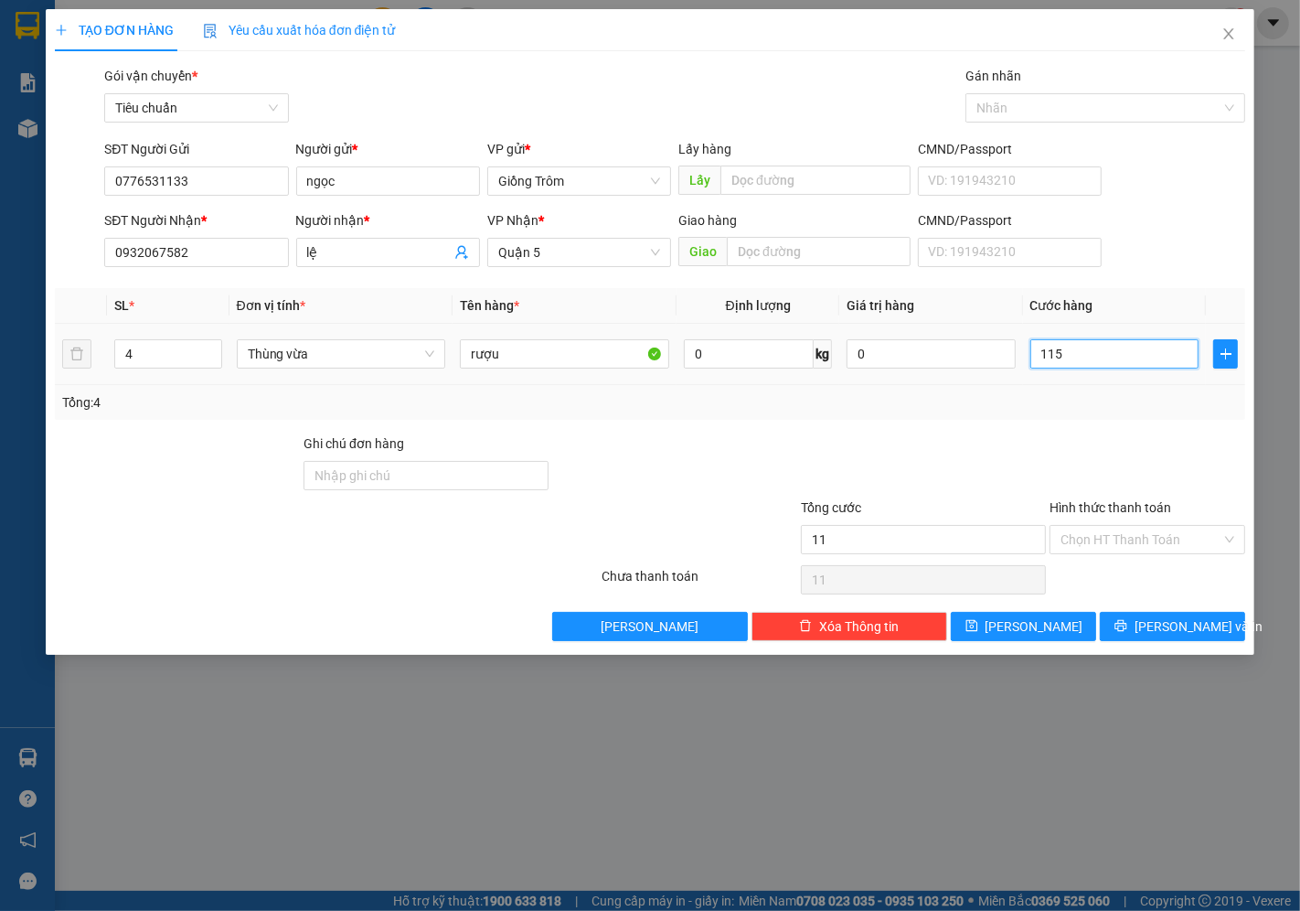
type input "115"
type input "115.000"
click at [1127, 623] on icon "printer" at bounding box center [1120, 625] width 13 height 13
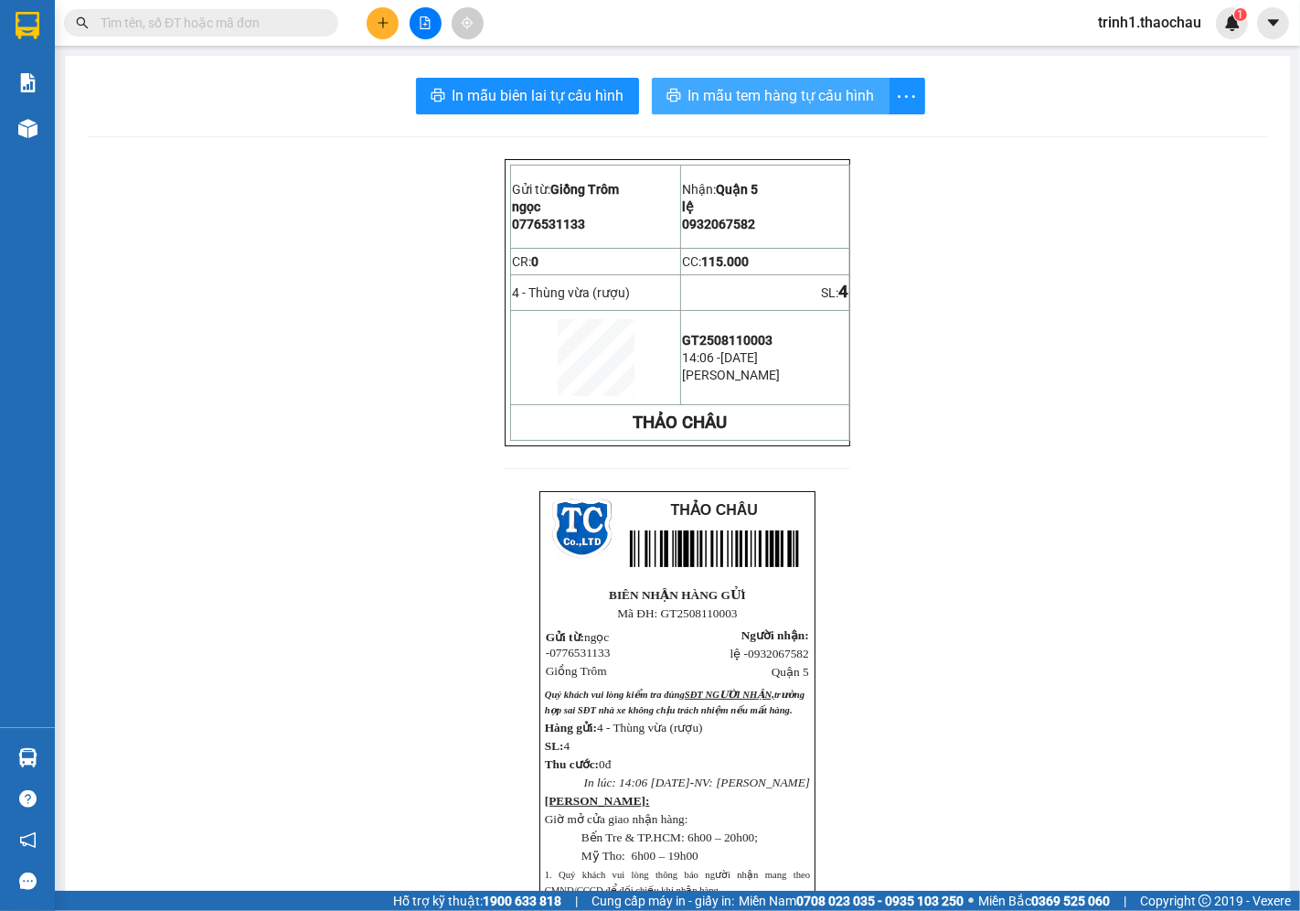
click at [698, 97] on span "In mẫu tem hàng tự cấu hình" at bounding box center [781, 95] width 186 height 23
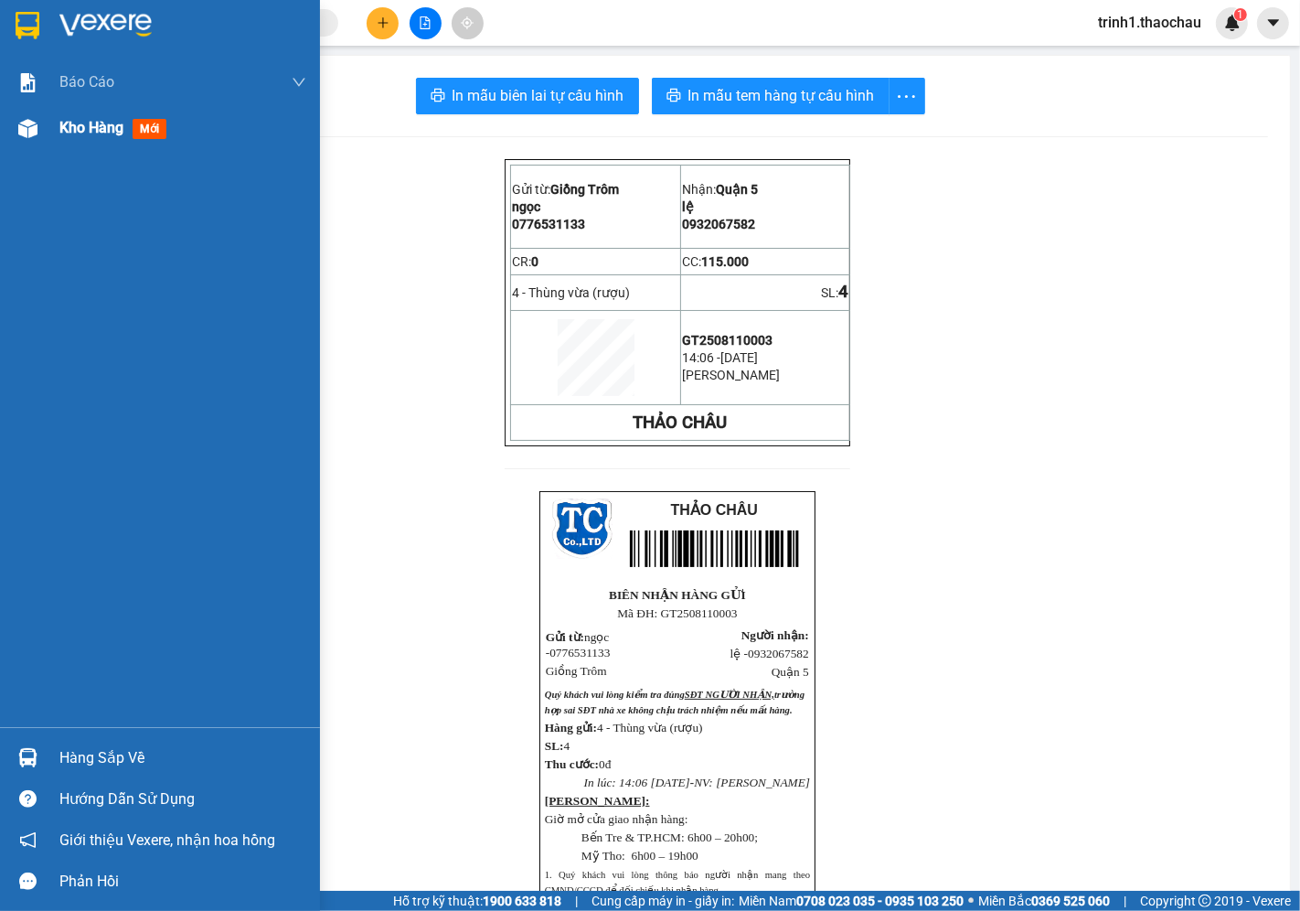
click at [75, 131] on span "Kho hàng" at bounding box center [91, 127] width 64 height 17
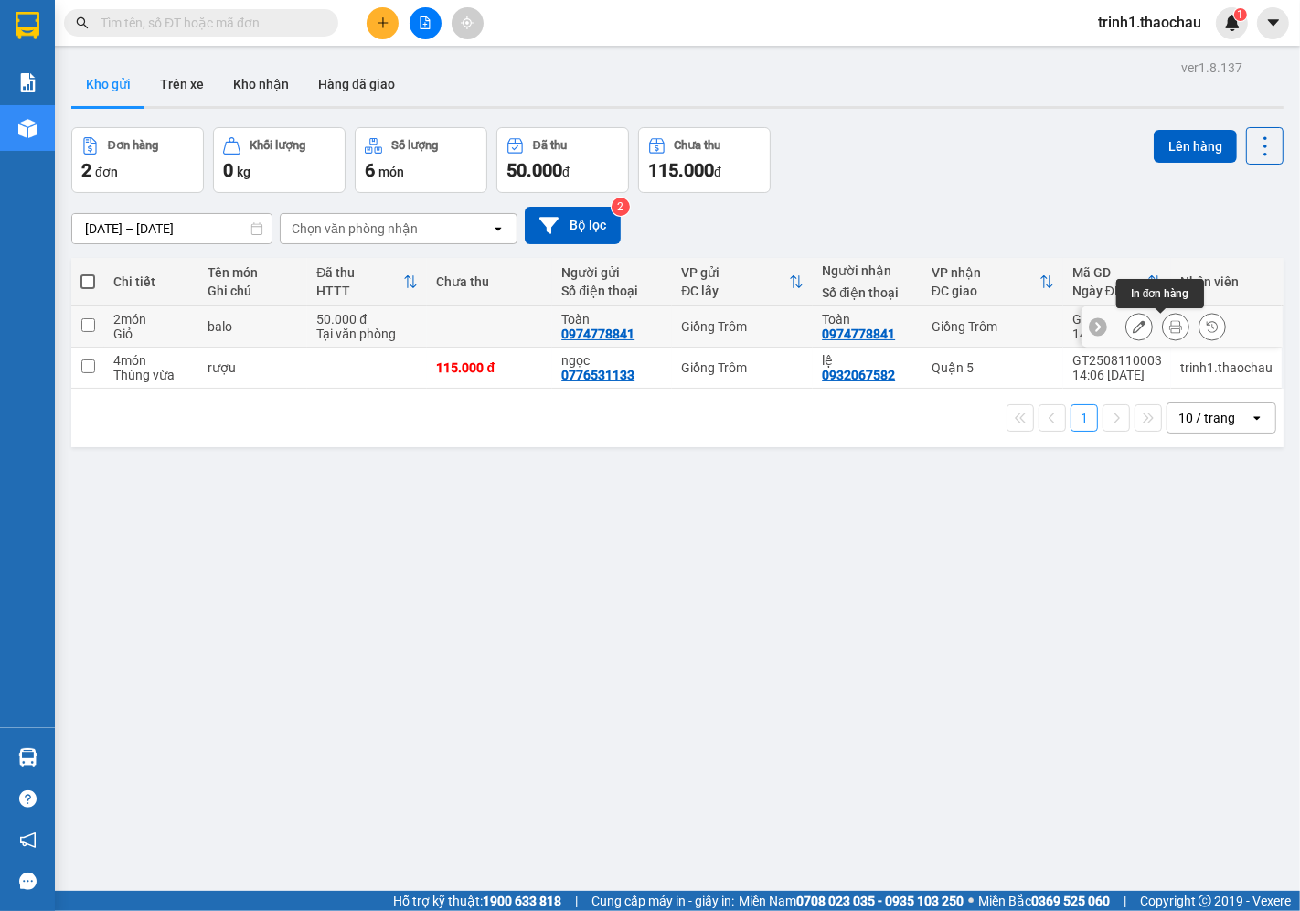
click at [1169, 325] on icon at bounding box center [1175, 326] width 13 height 13
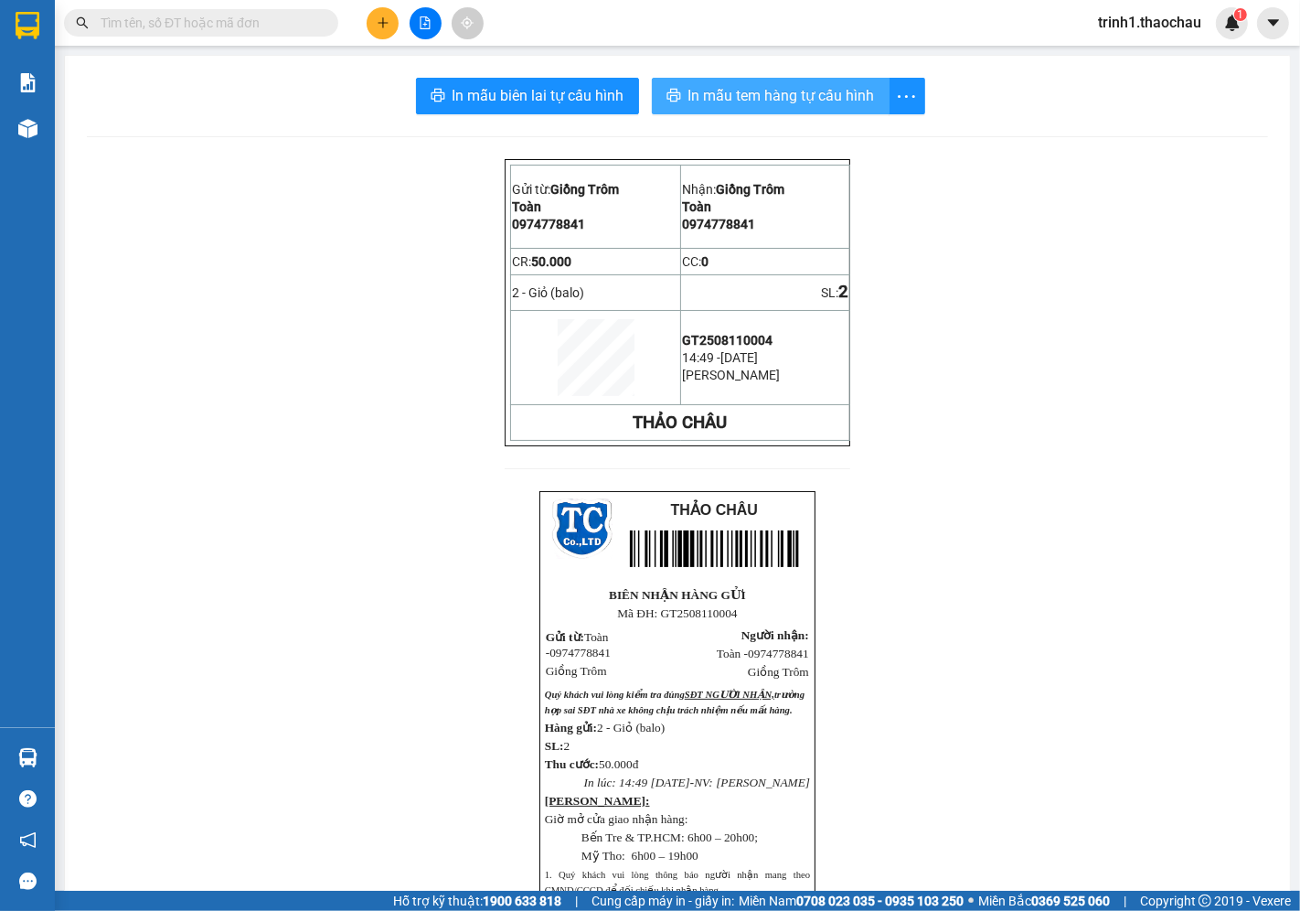
click at [730, 87] on span "In mẫu tem hàng tự cấu hình" at bounding box center [781, 95] width 186 height 23
